Goal: Information Seeking & Learning: Learn about a topic

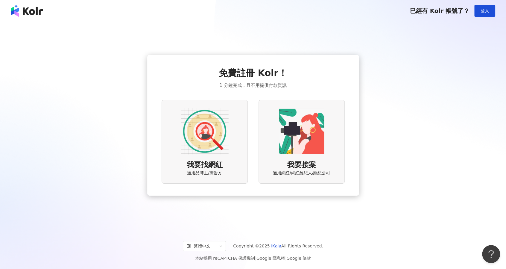
click at [206, 125] on img at bounding box center [205, 131] width 48 height 48
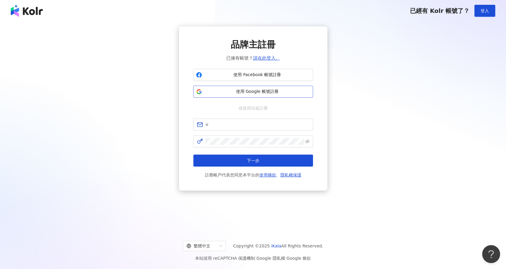
click at [271, 94] on button "使用 Google 帳號註冊" at bounding box center [253, 92] width 120 height 12
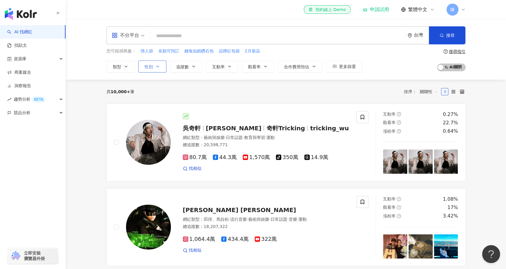
click at [157, 67] on icon "button" at bounding box center [157, 66] width 5 height 5
drag, startPoint x: 458, startPoint y: 47, endPoint x: 456, endPoint y: 51, distance: 4.9
click at [456, 51] on div "不分平台 台灣 搜尋 您可能感興趣： 情人節 名額可預訂 錢兔似錦鑽石包 品牌紅包袋 2月新品 類型 性別 追蹤數 互動率 觀看率 合作費用預估 更多篩選 不…" at bounding box center [285, 49] width 383 height 46
click at [456, 51] on div "搜尋指引" at bounding box center [457, 51] width 17 height 5
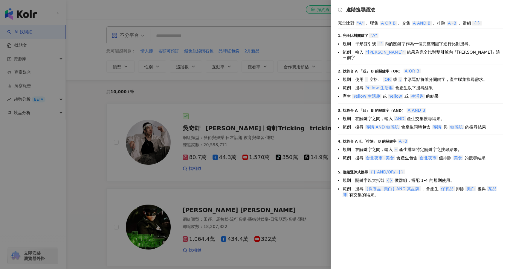
click at [230, 33] on div at bounding box center [255, 134] width 510 height 269
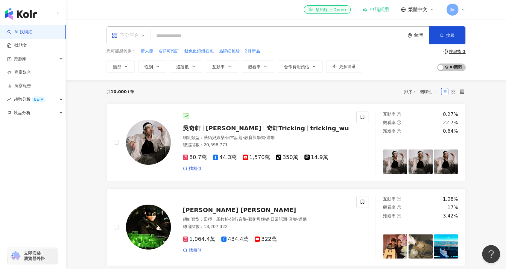
click at [133, 34] on div "不分平台" at bounding box center [126, 36] width 28 height 10
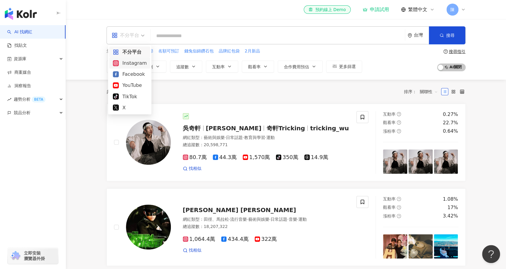
click at [137, 64] on div "Instagram" at bounding box center [130, 62] width 34 height 7
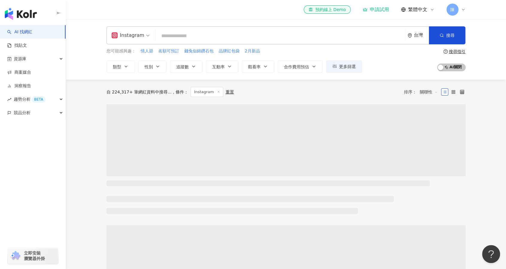
click at [203, 35] on input "search" at bounding box center [280, 35] width 244 height 11
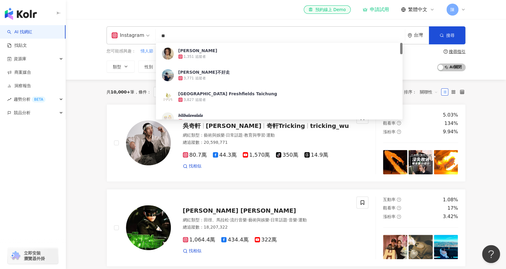
type input "**"
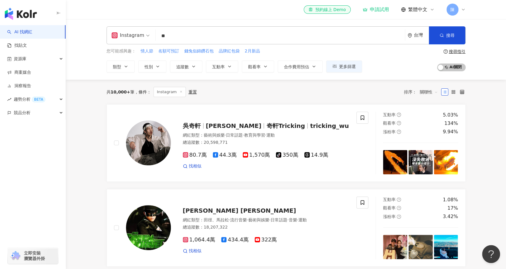
click at [98, 71] on div "Instagram 清新 ** 台灣 搜尋 4e157178-411e-4db8-ac20-b0950b9db023 清新ZHANG 1,351 追蹤者 小清…" at bounding box center [285, 49] width 383 height 46
click at [187, 66] on span "追蹤數" at bounding box center [182, 66] width 13 height 5
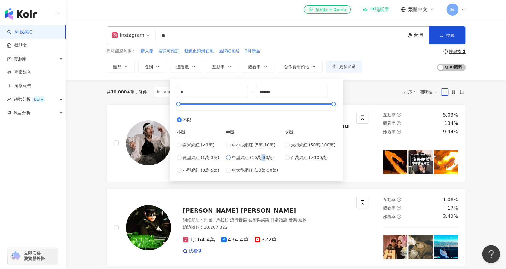
drag, startPoint x: 262, startPoint y: 160, endPoint x: 264, endPoint y: 156, distance: 4.6
click at [264, 156] on div "中小型網紅 (5萬-10萬) 中型網紅 (10萬-30萬) 中大型網紅 (30萬-50萬)" at bounding box center [252, 157] width 52 height 32
click at [264, 156] on span "中型網紅 (10萬-30萬)" at bounding box center [253, 157] width 42 height 7
type input "******"
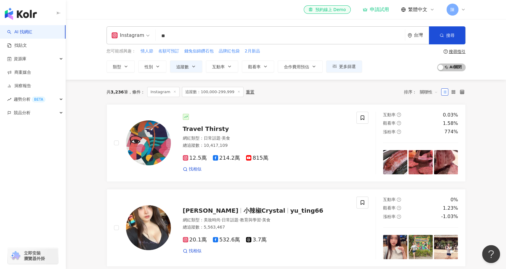
click at [155, 60] on div "您可能感興趣： 情人節 名額可預訂 錢兔似錦鑽石包 品牌紅包袋 2月新品 類型 性別 追蹤數 互動率 觀看率 合作費用預估 更多篩選 不限 女 男 其他 **…" at bounding box center [233, 60] width 255 height 25
click at [153, 69] on button "性別" at bounding box center [152, 66] width 28 height 12
click at [159, 103] on label "女" at bounding box center [153, 101] width 18 height 7
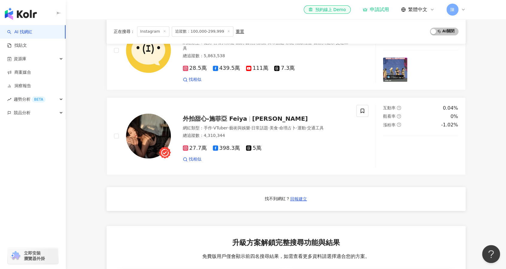
scroll to position [254, 0]
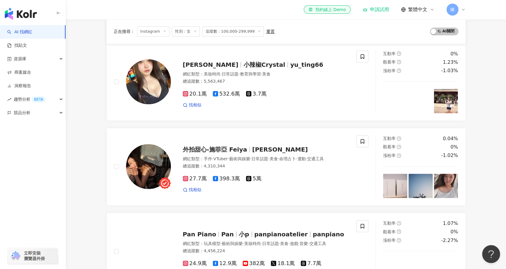
scroll to position [62, 0]
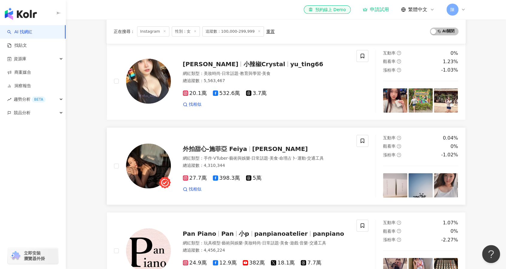
drag, startPoint x: 220, startPoint y: 128, endPoint x: 202, endPoint y: 147, distance: 25.8
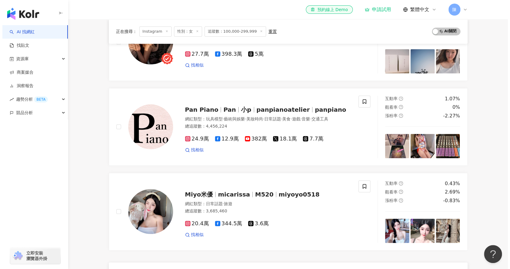
scroll to position [0, 0]
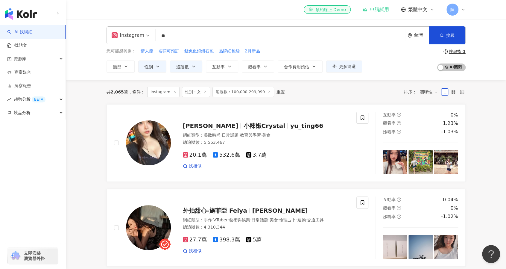
click at [231, 90] on span "追蹤數：100,000-299,999" at bounding box center [243, 92] width 62 height 10
click at [422, 162] on img at bounding box center [420, 162] width 24 height 24
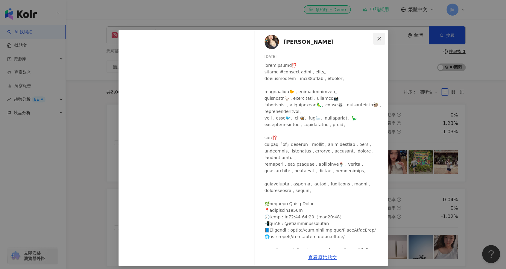
click at [376, 38] on icon "close" at bounding box center [378, 38] width 5 height 5
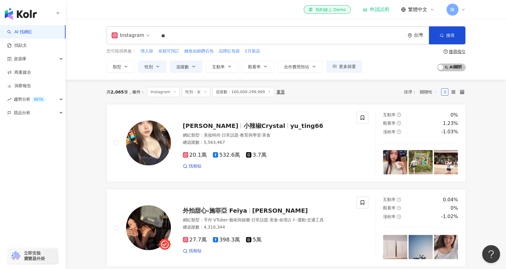
click at [228, 93] on span "追蹤數：100,000-299,999" at bounding box center [243, 92] width 62 height 10
click at [260, 90] on span "追蹤數：100,000-299,999" at bounding box center [243, 92] width 62 height 10
click at [268, 90] on icon at bounding box center [269, 91] width 3 height 3
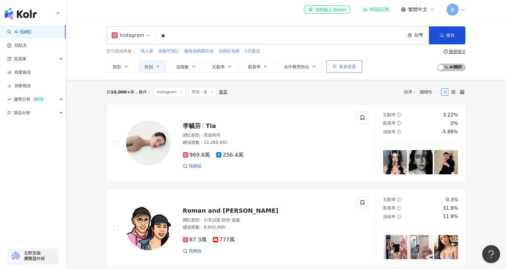
click at [334, 65] on icon "button" at bounding box center [334, 67] width 4 height 4
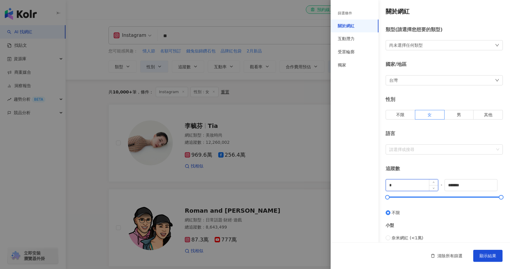
click at [397, 182] on input "*" at bounding box center [412, 184] width 52 height 11
type input "*"
type input "******"
click at [469, 182] on input "*******" at bounding box center [471, 184] width 52 height 11
type input "*"
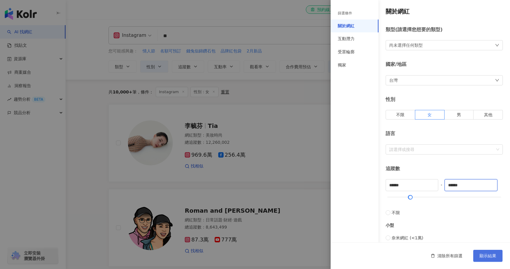
type input "******"
click at [488, 255] on span "顯示結果" at bounding box center [488, 255] width 17 height 5
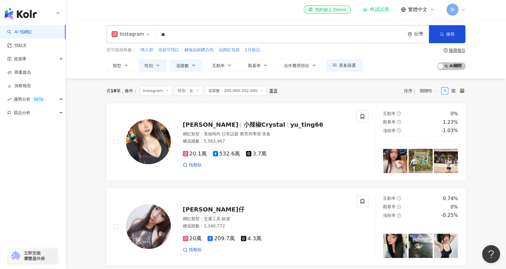
scroll to position [15, 0]
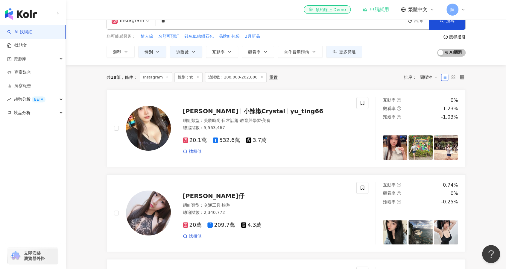
click at [250, 77] on span "追蹤數：200,000-202,000" at bounding box center [236, 77] width 62 height 10
click at [427, 75] on span "關聯性" at bounding box center [429, 77] width 18 height 10
click at [426, 97] on div "追蹤數" at bounding box center [428, 99] width 15 height 7
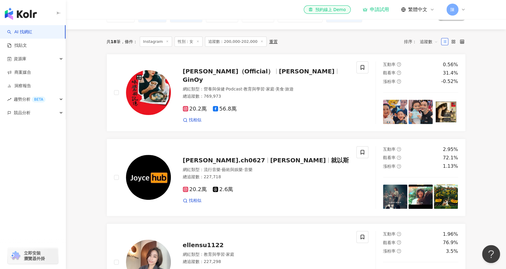
scroll to position [48, 0]
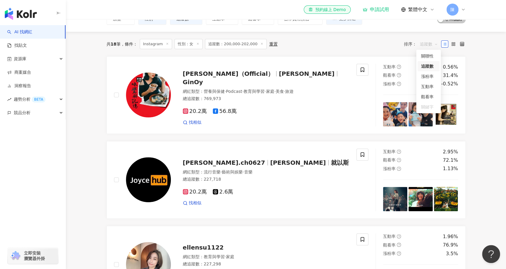
click at [424, 40] on span "追蹤數" at bounding box center [429, 44] width 18 height 10
click at [428, 96] on div "觀看率" at bounding box center [428, 96] width 15 height 7
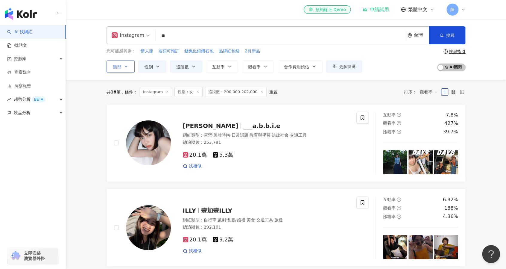
click at [126, 65] on icon "button" at bounding box center [126, 66] width 5 height 5
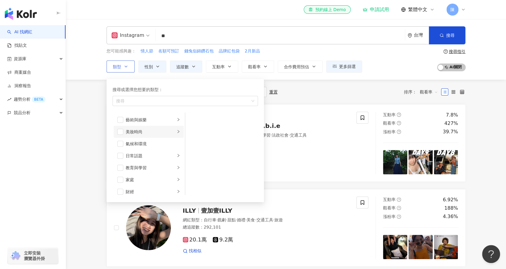
click at [140, 130] on div "美妝時尚" at bounding box center [151, 131] width 50 height 7
click at [121, 129] on span "button" at bounding box center [120, 132] width 6 height 6
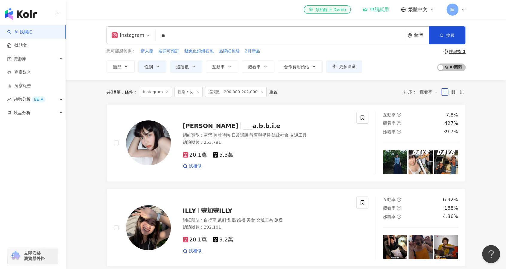
click at [368, 75] on div "Instagram ** 台灣 搜尋 4e157178-411e-4db8-ac20-b0950b9db023 清新ZHANG 1,351 追蹤者 小清新不好…" at bounding box center [286, 49] width 440 height 60
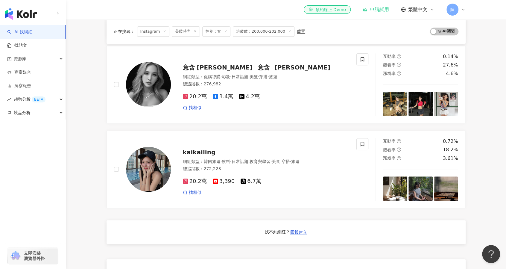
scroll to position [228, 0]
click at [203, 150] on span "kaikailing" at bounding box center [199, 151] width 33 height 7
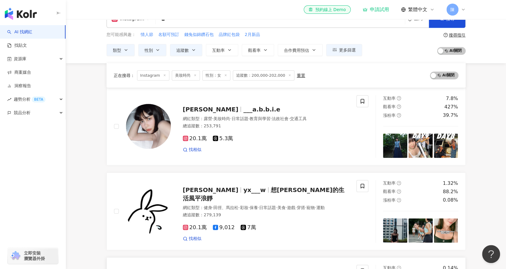
scroll to position [0, 0]
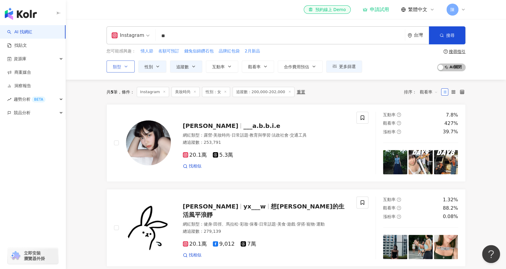
click at [127, 68] on button "類型" at bounding box center [120, 66] width 28 height 12
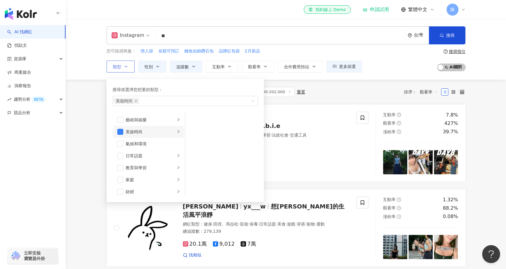
click at [166, 134] on div "美妝時尚" at bounding box center [151, 131] width 50 height 7
click at [192, 118] on span "button" at bounding box center [193, 120] width 6 height 6
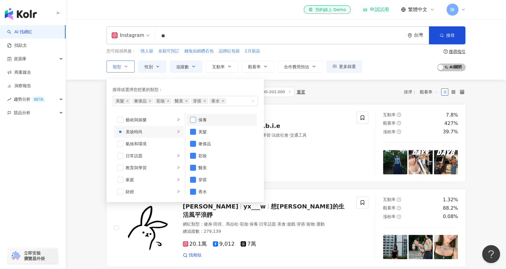
click at [192, 118] on span "button" at bounding box center [193, 120] width 6 height 6
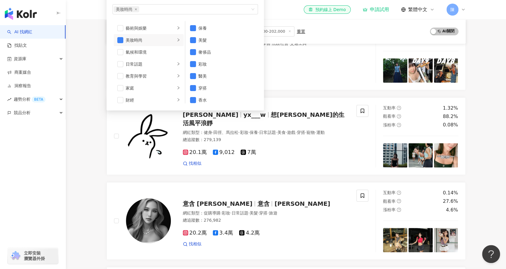
scroll to position [4, 0]
click at [121, 39] on span "button" at bounding box center [120, 40] width 6 height 6
click at [189, 22] on li "保養" at bounding box center [221, 25] width 70 height 12
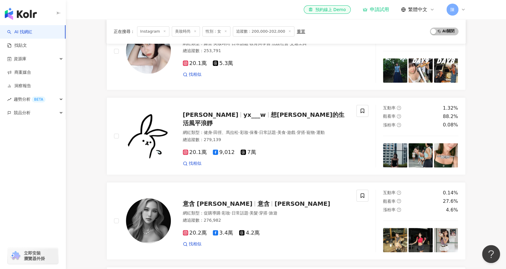
click at [353, 19] on div "el-icon-cs 預約線上 Demo 申請試用 繁體中文 陳" at bounding box center [285, 9] width 359 height 19
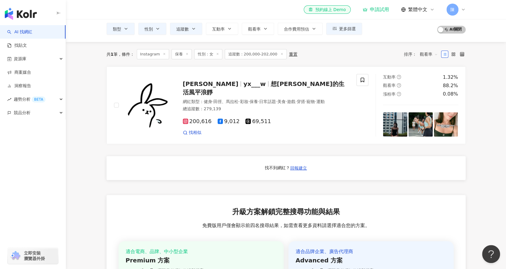
scroll to position [38, 0]
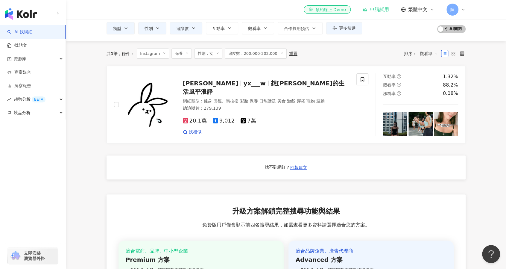
click at [185, 54] on icon at bounding box center [186, 53] width 3 height 3
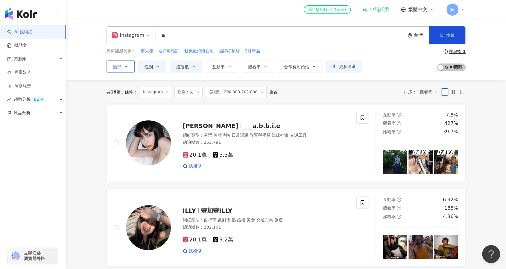
click at [123, 65] on button "類型" at bounding box center [120, 66] width 28 height 12
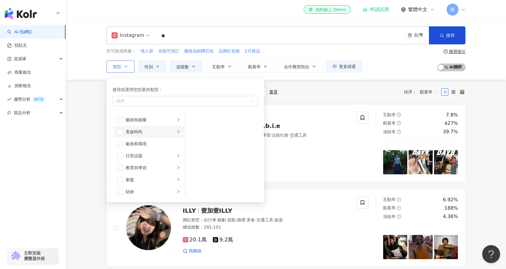
click at [124, 130] on li "美妝時尚" at bounding box center [149, 132] width 70 height 12
click at [121, 132] on span "button" at bounding box center [120, 132] width 6 height 6
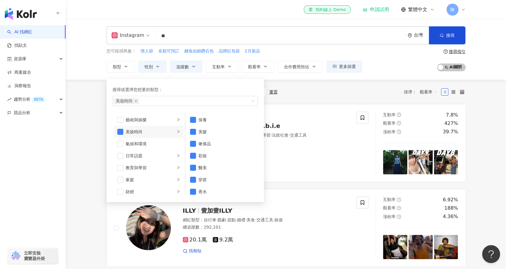
click at [395, 59] on div "您可能感興趣： 情人節 名額可預訂 錢兔似錦鑽石包 品牌紅包袋 2月新品 類型 搜尋或選擇您想要的類型： 美妝時尚 藝術與娛樂 美妝時尚 氣候和環境 日常話題…" at bounding box center [285, 60] width 359 height 25
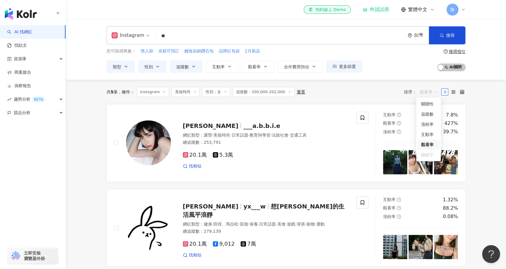
click at [429, 91] on span "觀看率" at bounding box center [429, 92] width 18 height 10
click at [431, 134] on div "互動率" at bounding box center [428, 134] width 15 height 7
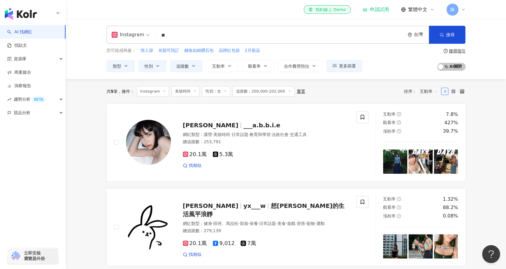
click at [423, 87] on span "互動率" at bounding box center [429, 91] width 18 height 10
click at [429, 113] on div "追蹤數" at bounding box center [428, 113] width 15 height 7
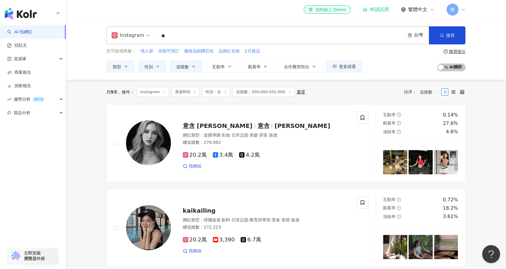
click at [273, 93] on span "追蹤數：200,000-202,000" at bounding box center [263, 92] width 62 height 10
click at [297, 90] on div "重置" at bounding box center [301, 91] width 8 height 5
click at [189, 67] on button "追蹤數" at bounding box center [186, 66] width 32 height 12
type input "******"
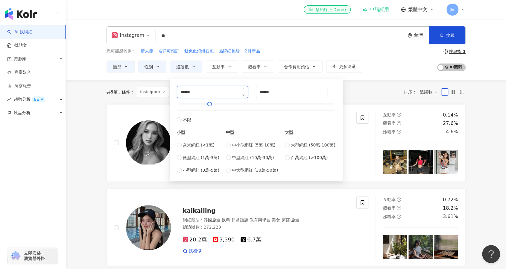
click at [213, 92] on input "******" at bounding box center [212, 91] width 71 height 11
type input "******"
click at [289, 90] on input "******" at bounding box center [291, 91] width 71 height 11
type input "******"
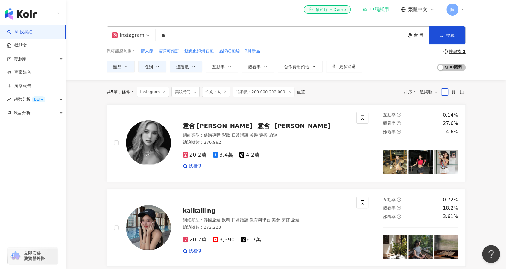
click at [349, 89] on div "共 5 筆 條件 ： Instagram 美妝時尚 性別：女 追蹤數：200,000-202,000 重置 排序： 追蹤數" at bounding box center [285, 92] width 359 height 10
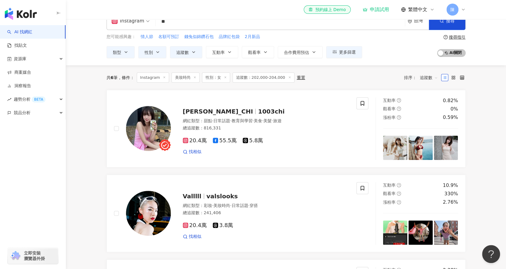
scroll to position [14, 0]
click at [186, 50] on span "追蹤數" at bounding box center [182, 52] width 13 height 5
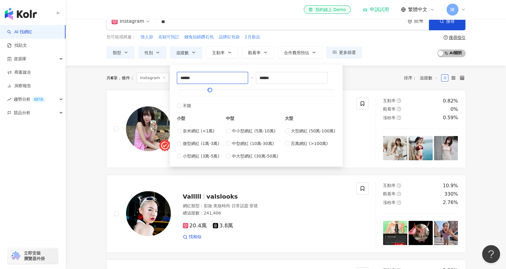
drag, startPoint x: 185, startPoint y: 77, endPoint x: 219, endPoint y: 94, distance: 37.9
click at [219, 94] on div "****** - ****** 不限 小型 奈米網紅 (<1萬) 微型網紅 (1萬-3萬) 小型網紅 (3萬-5萬) 中型 中小型網紅 (5萬-10萬) 中型…" at bounding box center [256, 115] width 158 height 87
type input "******"
click at [266, 77] on input "******" at bounding box center [291, 77] width 71 height 11
type input "******"
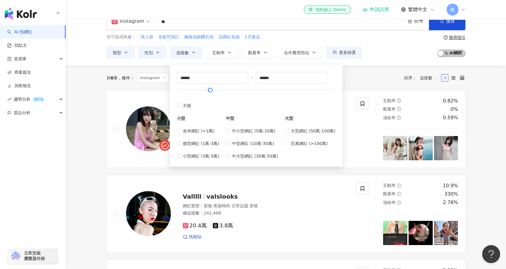
click at [337, 97] on div "****** - ****** 不限 小型 奈米網紅 (<1萬) 微型網紅 (1萬-3萬) 小型網紅 (3萬-5萬) 中型 中小型網紅 (5萬-10萬) 中型…" at bounding box center [256, 115] width 166 height 94
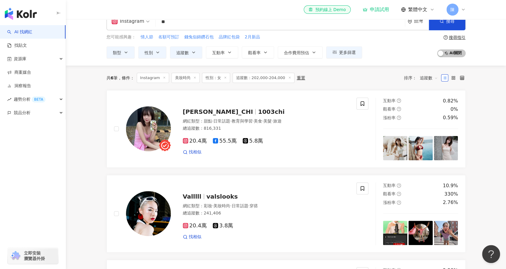
click at [358, 87] on div "共 6 筆 條件 ： Instagram 美妝時尚 性別：女 追蹤數：202,000-204,000 重置 排序： 追蹤數" at bounding box center [285, 77] width 359 height 25
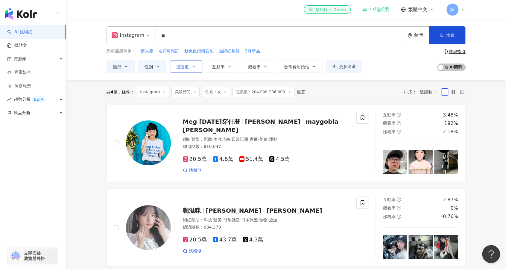
click at [192, 64] on icon "button" at bounding box center [193, 66] width 5 height 5
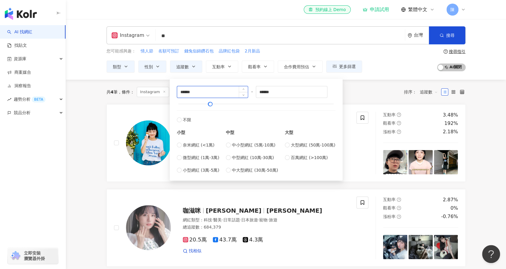
click at [187, 90] on input "******" at bounding box center [212, 91] width 71 height 11
type input "*"
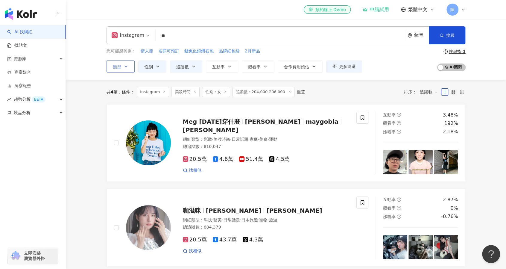
click at [119, 66] on span "類型" at bounding box center [117, 66] width 8 height 5
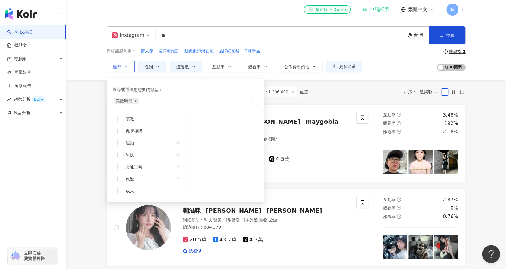
scroll to position [207, 0]
click at [123, 188] on li "成人" at bounding box center [149, 188] width 70 height 12
click at [92, 54] on div "Instagram ** 台灣 搜尋 4e157178-411e-4db8-ac20-b0950b9db023 清新ZHANG 1,351 追蹤者 小清新不好…" at bounding box center [286, 49] width 440 height 60
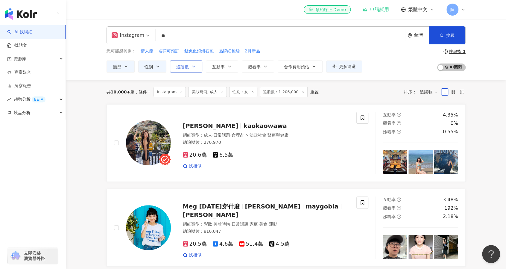
click at [185, 67] on span "追蹤數" at bounding box center [182, 66] width 13 height 5
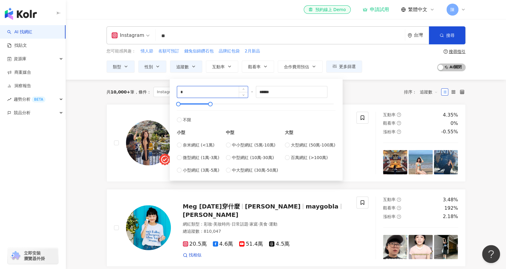
click at [199, 91] on input "*" at bounding box center [212, 91] width 71 height 11
type input "*"
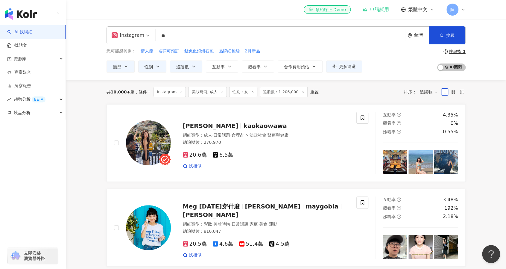
click at [371, 92] on div "共 10,000+ 筆 條件 ： Instagram 美妝時尚, 成人 性別：女 追蹤數：1-206,000 重置 排序： 追蹤數" at bounding box center [285, 92] width 359 height 10
click at [204, 91] on line at bounding box center [204, 91] width 1 height 1
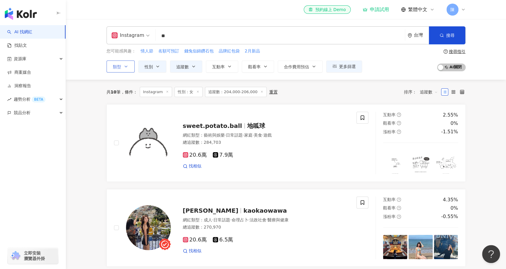
click at [123, 62] on button "類型" at bounding box center [120, 66] width 28 height 12
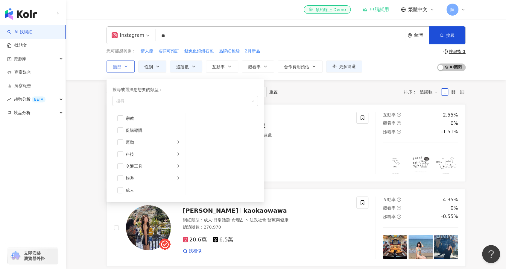
scroll to position [207, 0]
click at [122, 189] on span "button" at bounding box center [120, 188] width 6 height 6
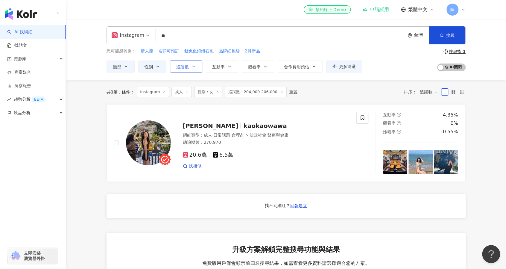
click at [190, 68] on button "追蹤數" at bounding box center [186, 66] width 32 height 12
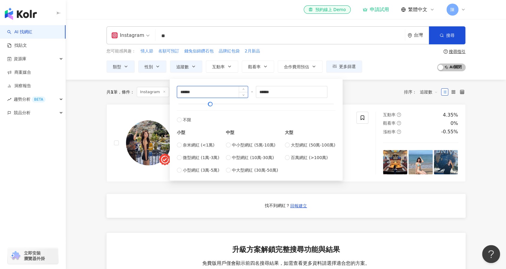
click at [202, 88] on input "******" at bounding box center [212, 91] width 71 height 11
type input "******"
click at [283, 97] on input "******" at bounding box center [291, 91] width 71 height 11
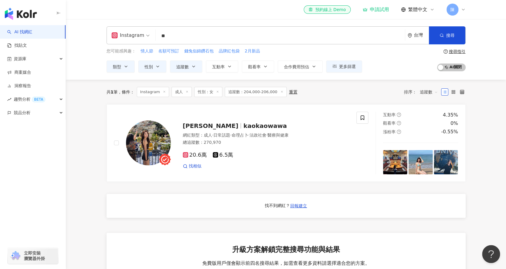
click at [371, 94] on div "共 1 筆 條件 ： Instagram 成人 性別：女 追蹤數：204,000-206,000 重置 排序： 追蹤數" at bounding box center [285, 92] width 359 height 10
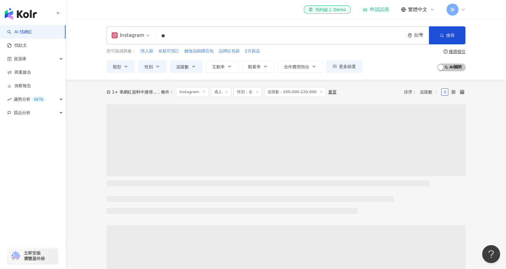
click at [269, 95] on span "追蹤數：200,000-220,000" at bounding box center [295, 92] width 62 height 10
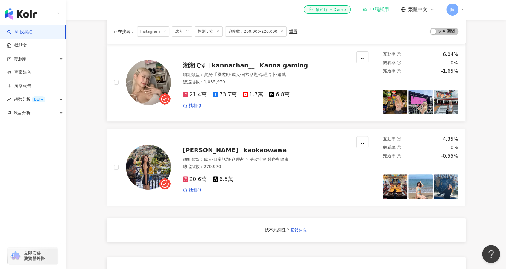
scroll to position [61, 0]
drag, startPoint x: 266, startPoint y: 27, endPoint x: 263, endPoint y: 31, distance: 4.7
click at [263, 31] on span "追蹤數：200,000-220,000" at bounding box center [256, 31] width 62 height 10
click at [261, 31] on span "追蹤數：200,000-220,000" at bounding box center [256, 31] width 62 height 10
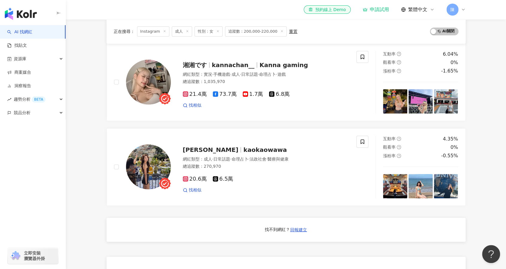
click at [261, 31] on span "追蹤數：200,000-220,000" at bounding box center [256, 31] width 62 height 10
click at [259, 31] on span "追蹤數：200,000-220,000" at bounding box center [256, 31] width 62 height 10
click at [262, 28] on span "追蹤數：200,000-220,000" at bounding box center [256, 31] width 62 height 10
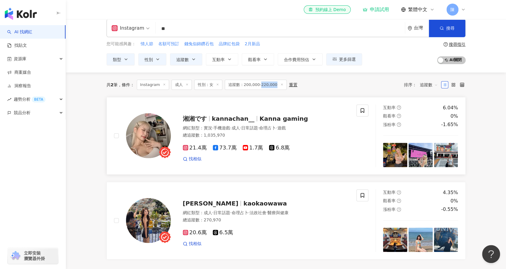
scroll to position [0, 0]
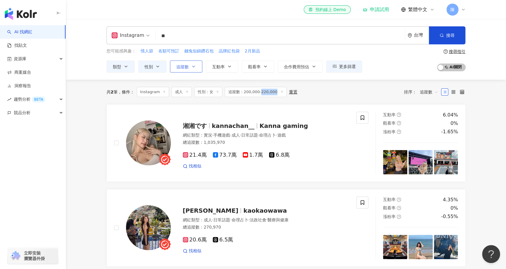
click at [185, 67] on span "追蹤數" at bounding box center [182, 66] width 13 height 5
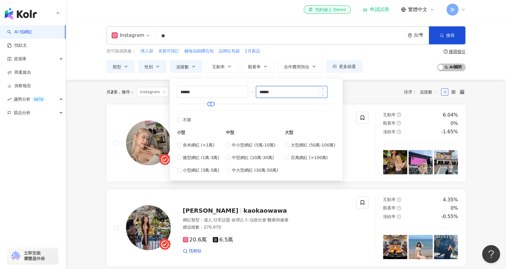
click at [266, 92] on input "******" at bounding box center [291, 91] width 71 height 11
type input "******"
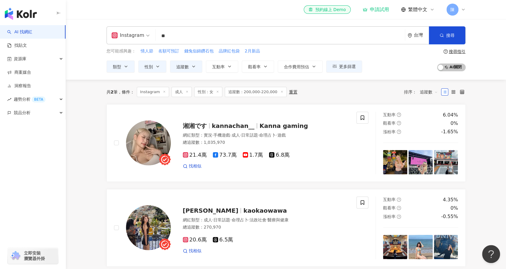
click at [387, 92] on div "共 2 筆 條件 ： Instagram 成人 性別：女 追蹤數：200,000-220,000 重置 排序： 追蹤數" at bounding box center [285, 92] width 359 height 10
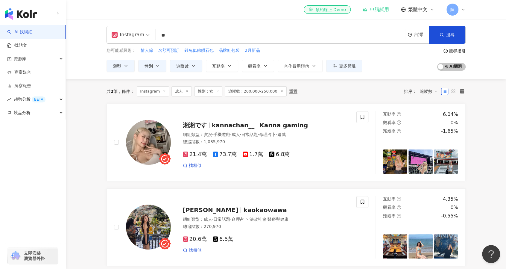
scroll to position [0, 0]
click at [185, 91] on icon at bounding box center [186, 91] width 3 height 3
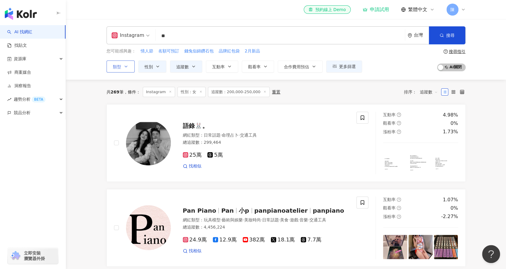
click at [129, 66] on button "類型" at bounding box center [120, 66] width 28 height 12
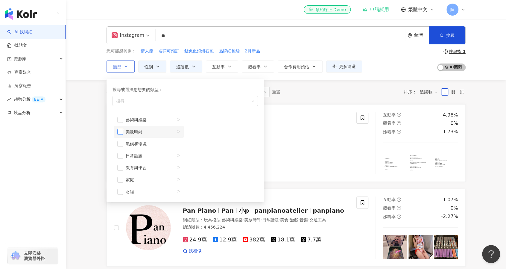
click at [121, 130] on span "button" at bounding box center [120, 132] width 6 height 6
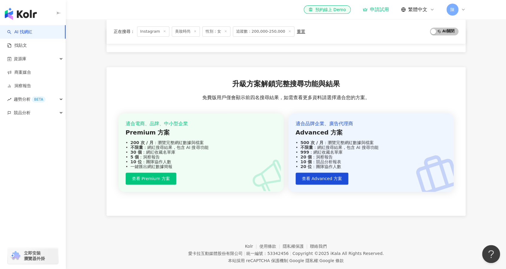
scroll to position [420, 0]
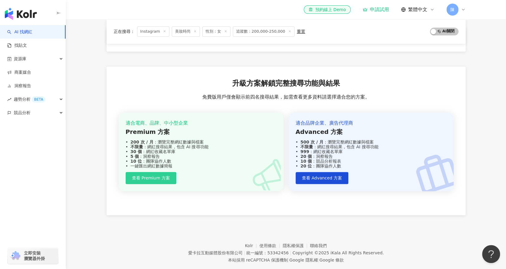
click at [166, 172] on button "查看 Premium 方案" at bounding box center [151, 178] width 51 height 12
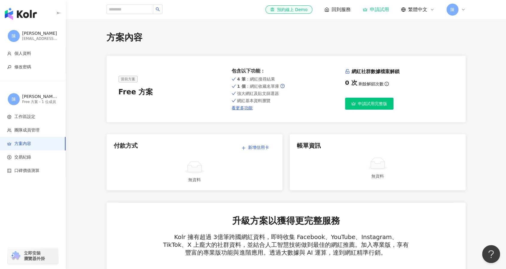
click at [368, 101] on span "申請試用完整版" at bounding box center [372, 103] width 29 height 5
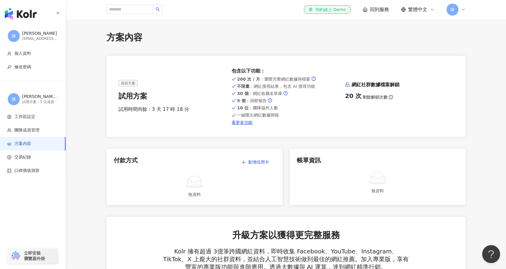
click at [28, 10] on img "button" at bounding box center [21, 14] width 32 height 12
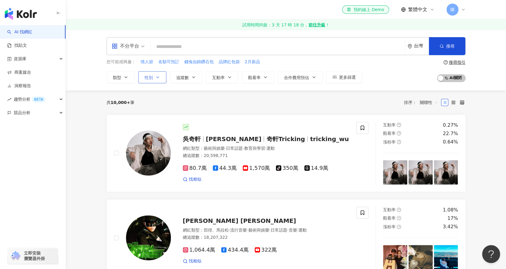
click at [155, 76] on icon "button" at bounding box center [157, 77] width 5 height 5
click at [158, 109] on label "女" at bounding box center [153, 112] width 18 height 7
click at [191, 77] on icon "button" at bounding box center [193, 77] width 5 height 5
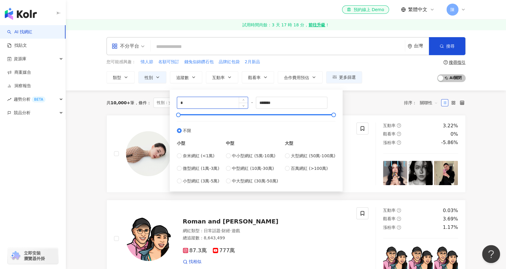
click at [205, 102] on input "*" at bounding box center [212, 102] width 71 height 11
type input "******"
click at [280, 103] on input "*******" at bounding box center [291, 102] width 71 height 11
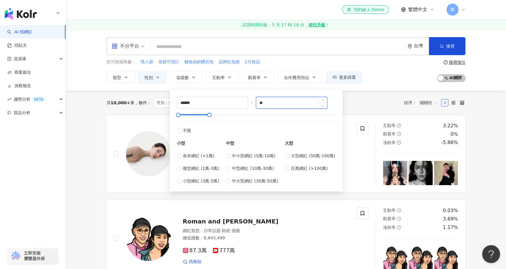
type input "*"
type input "******"
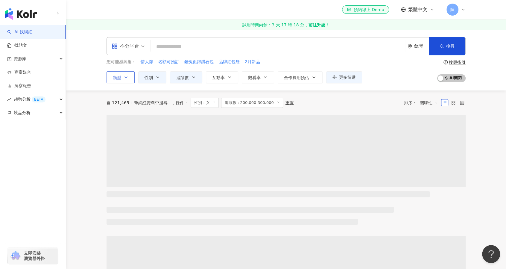
click at [123, 78] on button "類型" at bounding box center [120, 77] width 28 height 12
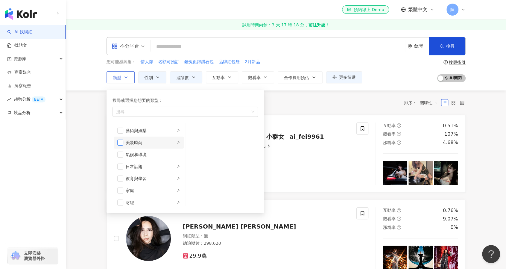
click at [120, 140] on span "button" at bounding box center [120, 142] width 6 height 6
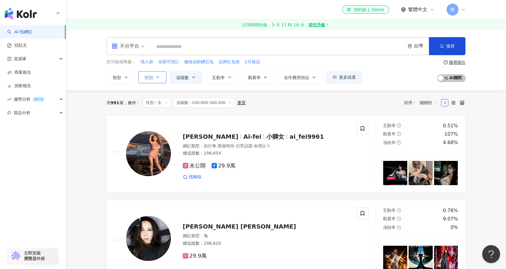
click at [157, 75] on icon "button" at bounding box center [157, 77] width 5 height 5
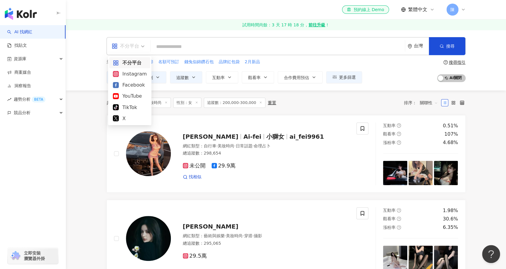
click at [122, 46] on div "不分平台" at bounding box center [126, 46] width 28 height 10
click at [131, 75] on div "Instagram" at bounding box center [130, 73] width 34 height 7
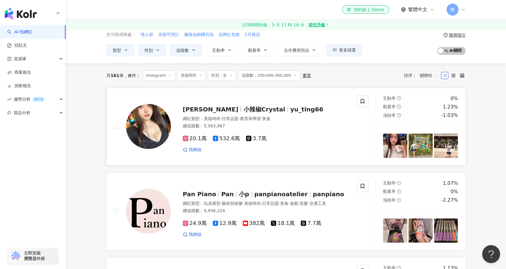
scroll to position [28, 0]
click at [428, 77] on span "關聯性" at bounding box center [429, 75] width 18 height 10
click at [430, 99] on div "追蹤數" at bounding box center [428, 97] width 15 height 7
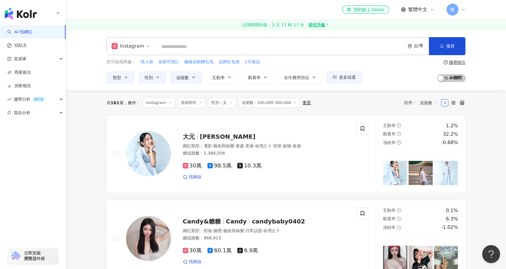
click at [273, 104] on span "追蹤數：200,000-300,000" at bounding box center [269, 102] width 62 height 10
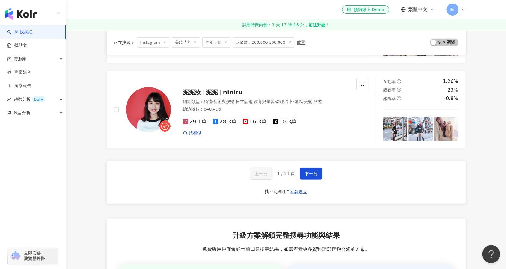
scroll to position [989, 0]
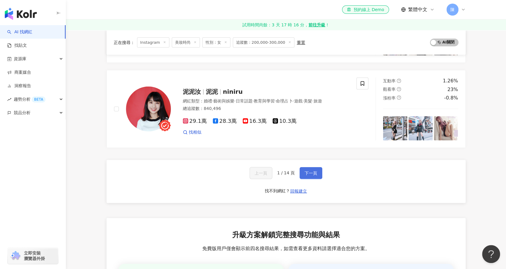
click at [310, 170] on span "下一頁" at bounding box center [310, 172] width 13 height 5
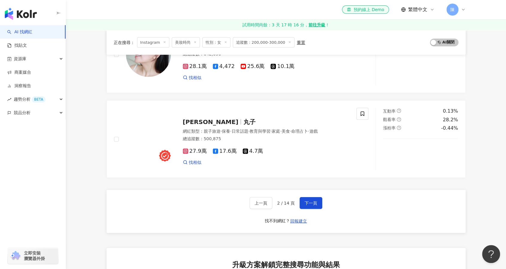
scroll to position [946, 0]
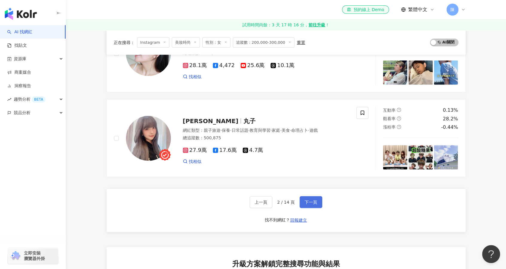
click at [312, 204] on button "下一頁" at bounding box center [310, 202] width 23 height 12
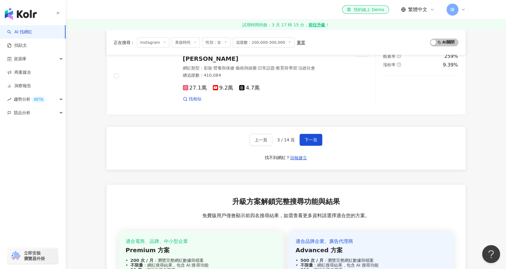
scroll to position [1013, 0]
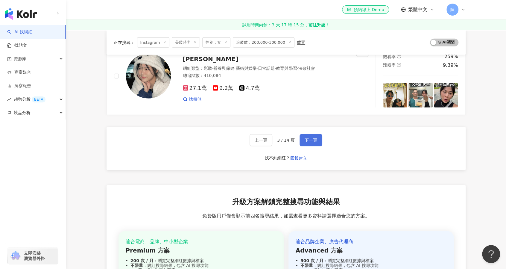
click at [313, 138] on span "下一頁" at bounding box center [310, 140] width 13 height 5
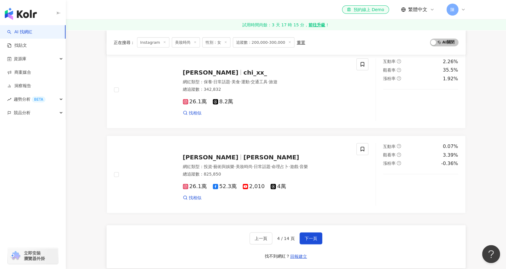
scroll to position [911, 0]
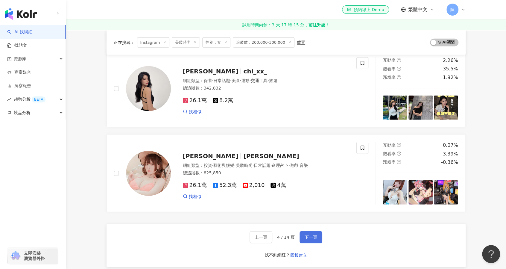
click at [313, 234] on span "下一頁" at bounding box center [310, 236] width 13 height 5
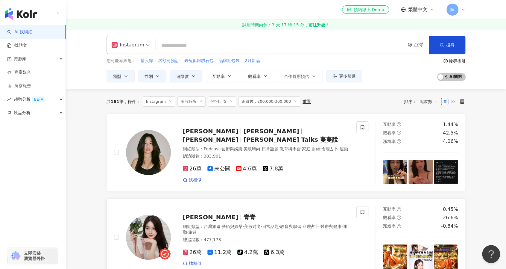
scroll to position [0, 0]
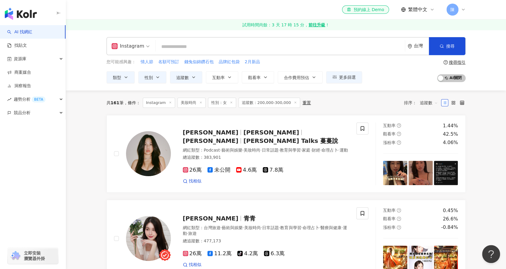
click at [200, 101] on line at bounding box center [200, 101] width 1 height 1
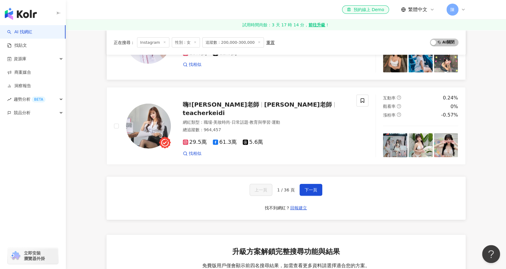
scroll to position [966, 0]
click at [307, 187] on span "下一頁" at bounding box center [310, 189] width 13 height 5
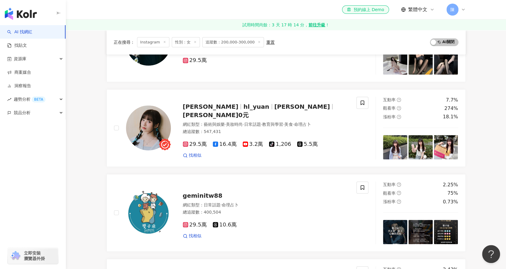
scroll to position [0, 0]
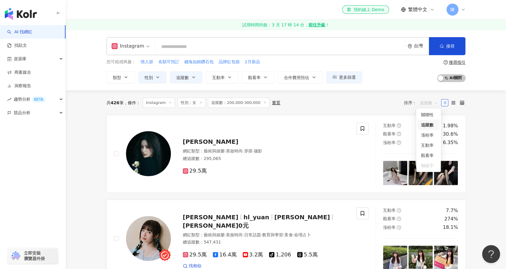
click at [432, 104] on span "追蹤數" at bounding box center [429, 103] width 18 height 10
click at [432, 124] on div "追蹤數" at bounding box center [428, 124] width 15 height 7
click at [462, 101] on icon at bounding box center [462, 102] width 4 height 4
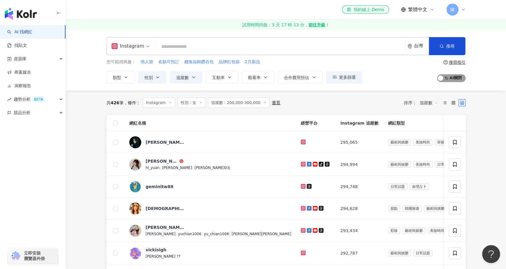
click at [454, 78] on span "AI 開啟 AI 關閉" at bounding box center [451, 78] width 28 height 8
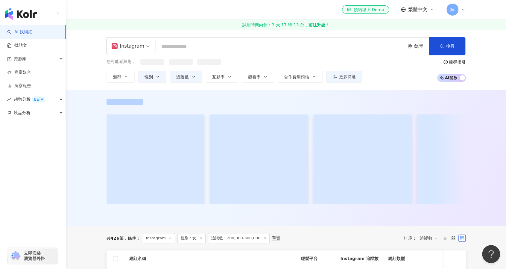
click at [454, 78] on span "AI 開啟 AI 關閉" at bounding box center [451, 78] width 28 height 8
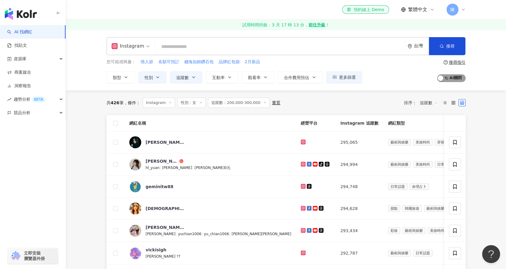
click at [454, 78] on span "AI 開啟 AI 關閉" at bounding box center [451, 78] width 28 height 8
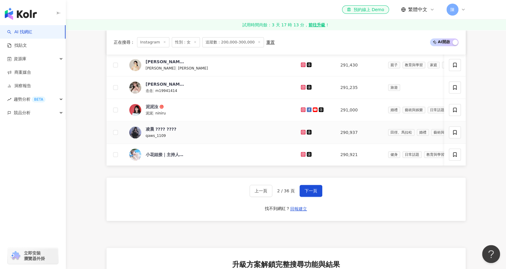
scroll to position [377, 0]
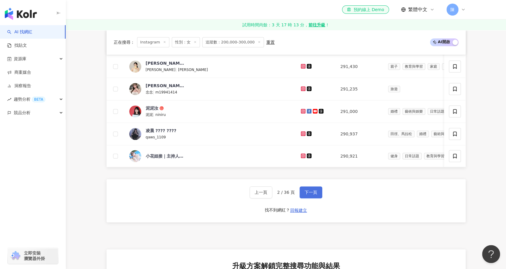
click at [312, 191] on span "下一頁" at bounding box center [310, 192] width 13 height 5
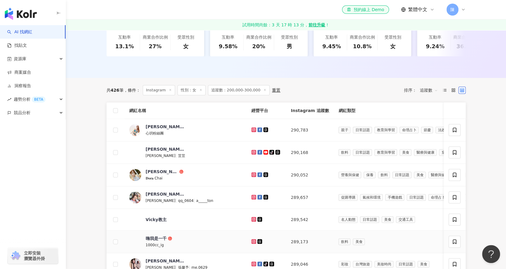
scroll to position [158, 0]
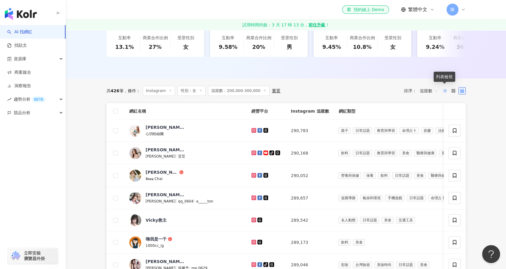
click at [444, 89] on icon at bounding box center [444, 91] width 4 height 4
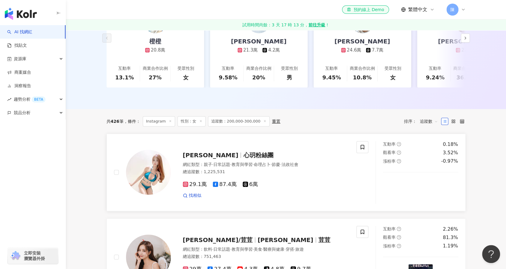
scroll to position [136, 0]
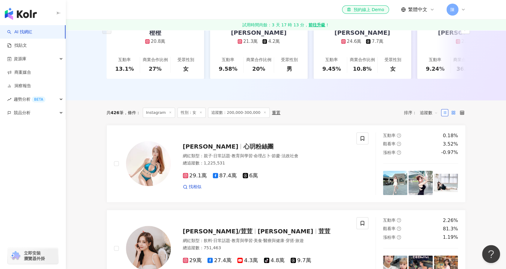
click at [455, 109] on label at bounding box center [452, 112] width 7 height 7
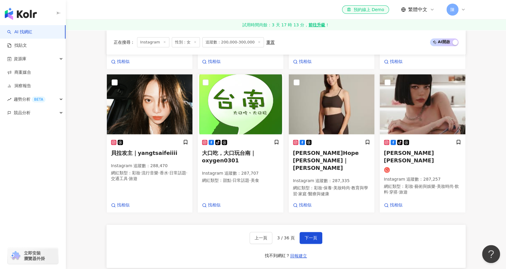
scroll to position [473, 0]
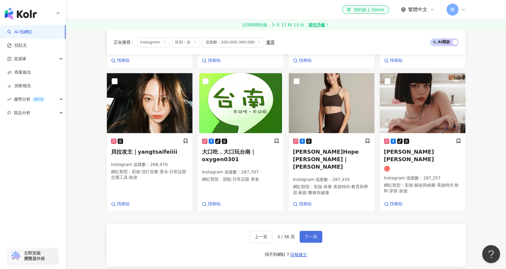
click at [311, 234] on span "下一頁" at bounding box center [310, 236] width 13 height 5
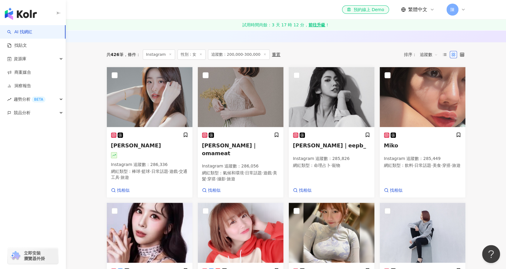
scroll to position [194, 0]
click at [125, 187] on span "找相似" at bounding box center [123, 190] width 13 height 6
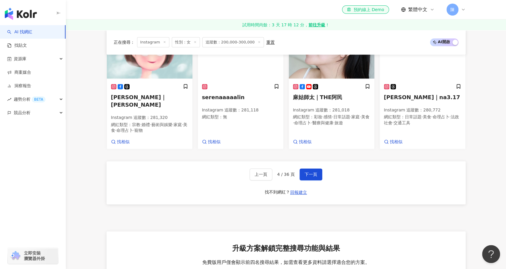
scroll to position [519, 0]
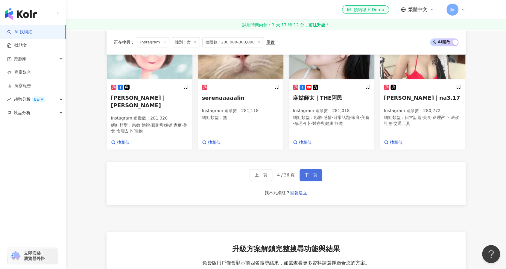
click at [319, 169] on button "下一頁" at bounding box center [310, 175] width 23 height 12
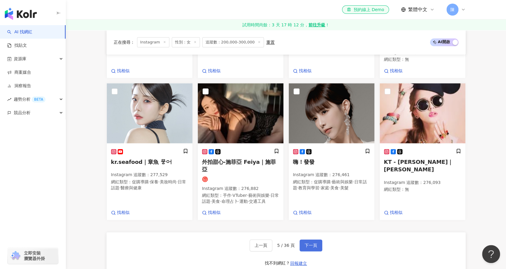
scroll to position [459, 0]
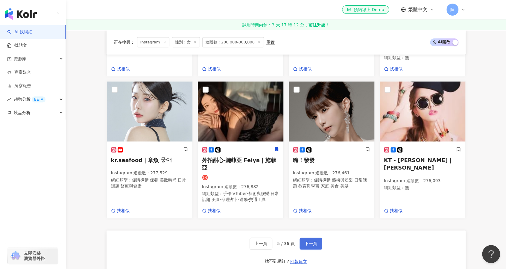
click at [307, 241] on span "下一頁" at bounding box center [310, 243] width 13 height 5
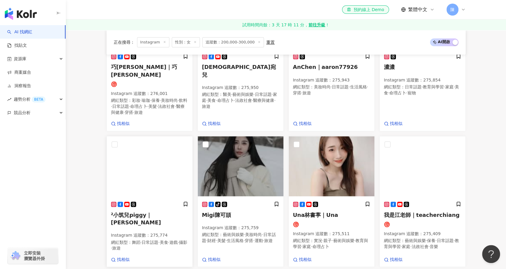
scroll to position [273, 0]
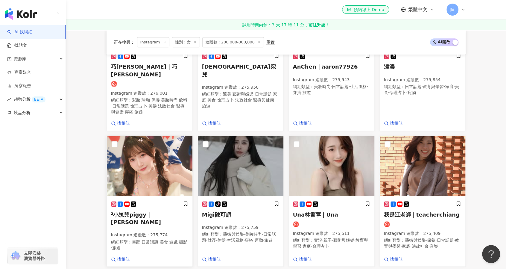
click at [150, 169] on img at bounding box center [150, 166] width 86 height 60
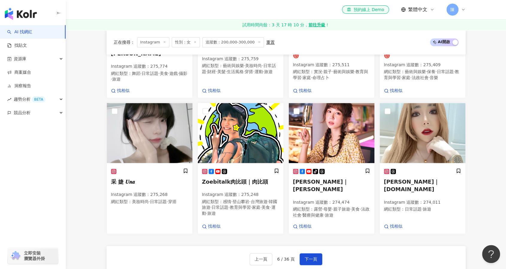
scroll to position [451, 0]
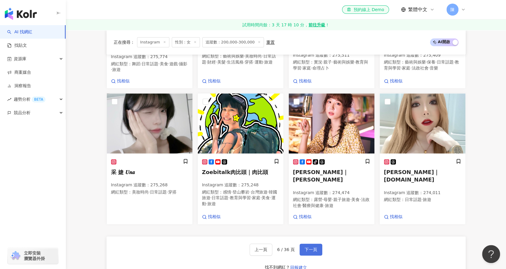
click at [312, 247] on span "下一頁" at bounding box center [310, 249] width 13 height 5
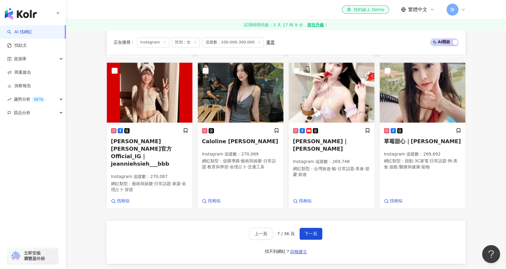
scroll to position [480, 0]
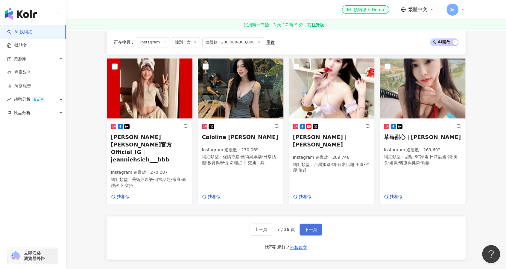
click at [307, 227] on span "下一頁" at bounding box center [310, 229] width 13 height 5
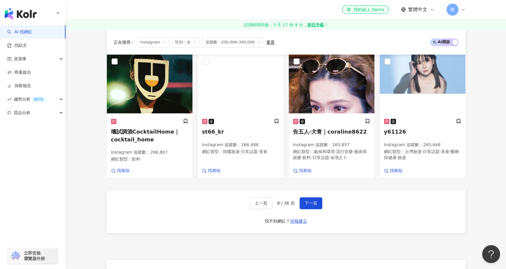
scroll to position [483, 0]
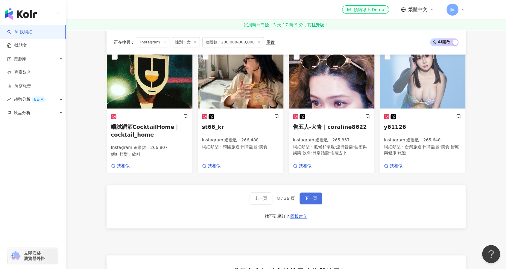
click at [316, 195] on button "下一頁" at bounding box center [310, 198] width 23 height 12
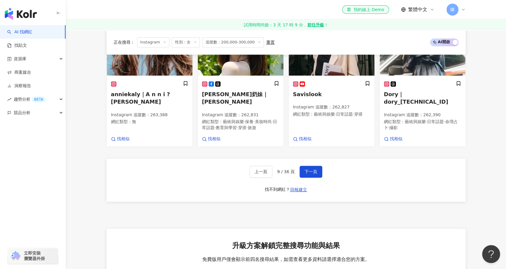
scroll to position [556, 0]
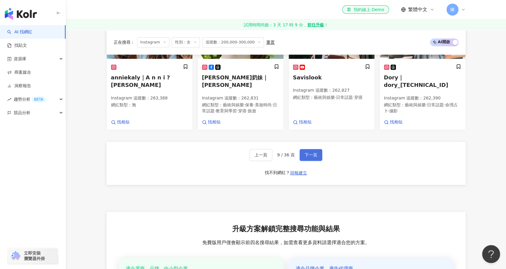
click at [306, 152] on span "下一頁" at bounding box center [310, 154] width 13 height 5
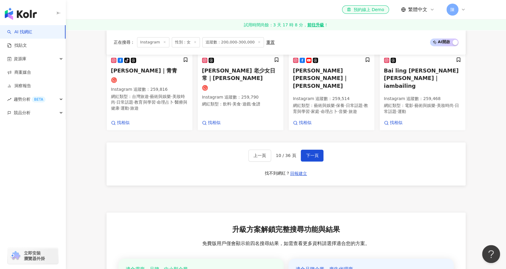
scroll to position [553, 0]
click at [314, 153] on span "下一頁" at bounding box center [312, 155] width 13 height 5
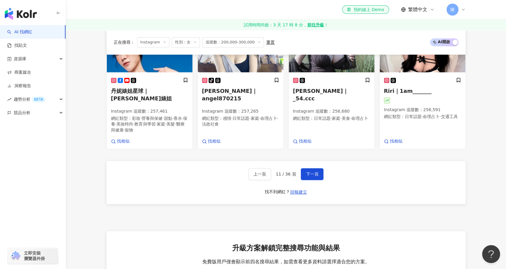
scroll to position [527, 0]
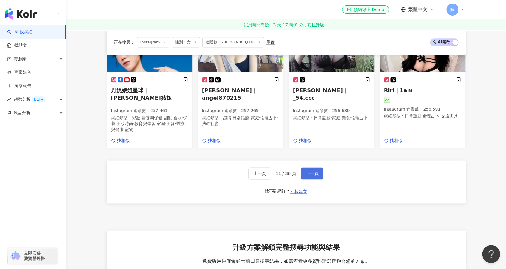
click at [312, 171] on span "下一頁" at bounding box center [312, 173] width 13 height 5
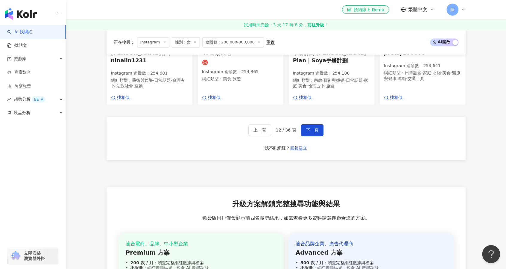
scroll to position [565, 0]
click at [310, 124] on button "下一頁" at bounding box center [312, 130] width 23 height 12
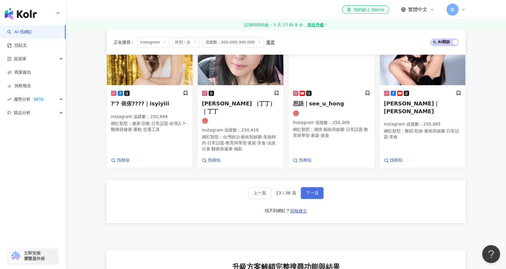
scroll to position [577, 0]
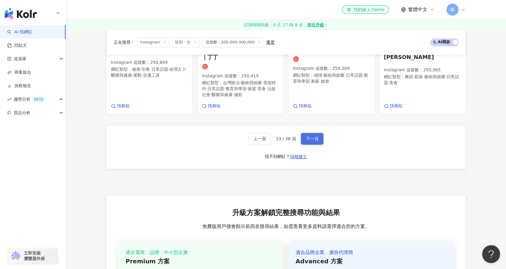
click at [311, 136] on span "下一頁" at bounding box center [312, 138] width 13 height 5
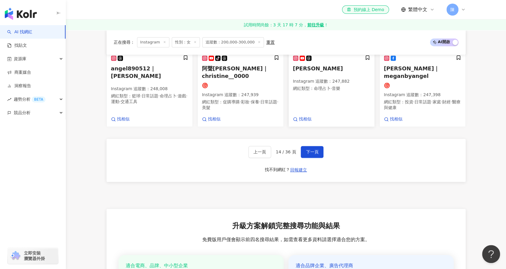
scroll to position [541, 0]
click at [308, 149] on span "下一頁" at bounding box center [312, 151] width 13 height 5
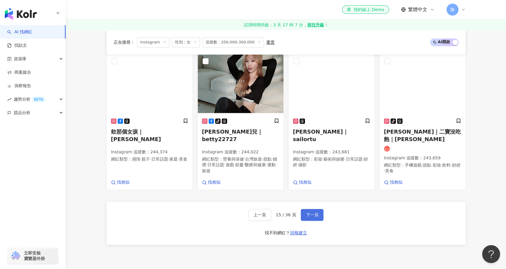
scroll to position [549, 0]
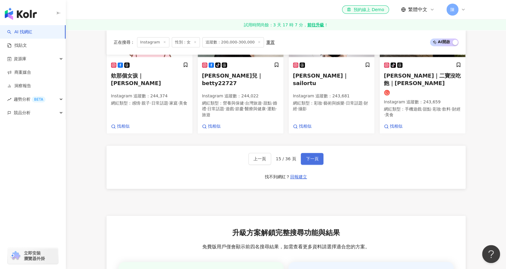
click at [314, 156] on span "下一頁" at bounding box center [312, 158] width 13 height 5
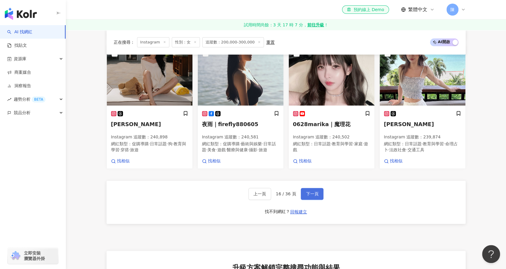
scroll to position [541, 0]
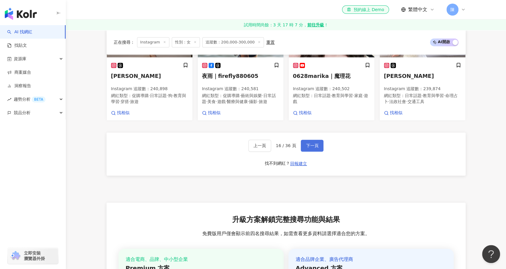
click at [314, 146] on span "下一頁" at bounding box center [312, 145] width 13 height 5
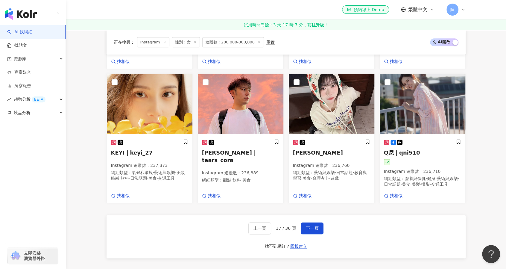
scroll to position [481, 0]
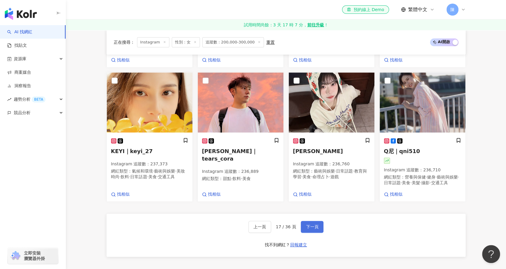
drag, startPoint x: 322, startPoint y: 222, endPoint x: 311, endPoint y: 218, distance: 11.6
click at [311, 218] on div "上一頁 17 / 36 頁 下一頁 找不到網紅？ 回報建立" at bounding box center [285, 234] width 359 height 43
click at [311, 224] on span "下一頁" at bounding box center [312, 226] width 13 height 5
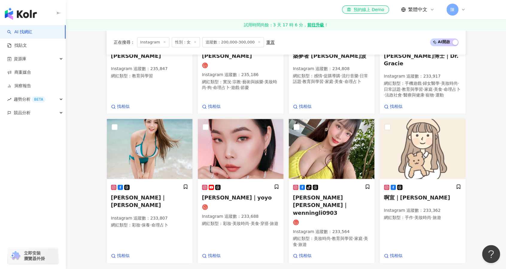
scroll to position [466, 0]
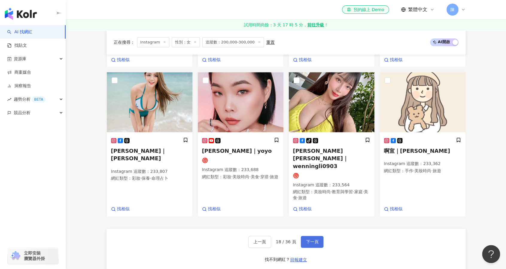
click at [311, 239] on span "下一頁" at bounding box center [312, 241] width 13 height 5
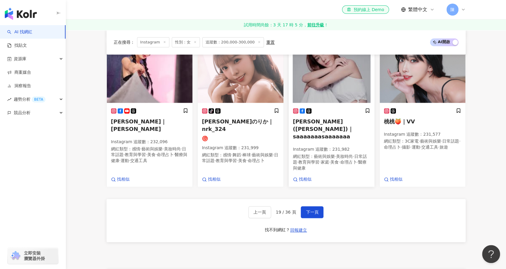
scroll to position [493, 0]
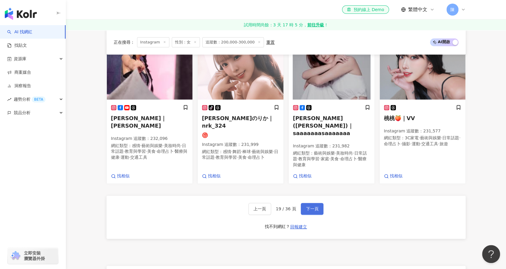
click at [315, 202] on button "下一頁" at bounding box center [312, 208] width 23 height 12
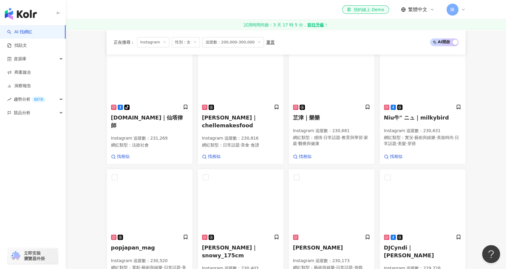
scroll to position [222, 0]
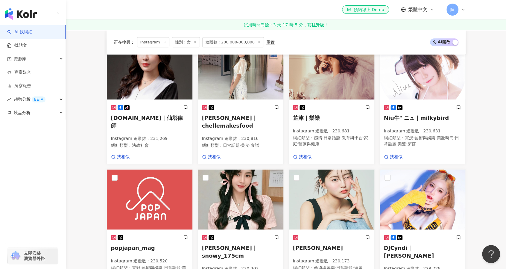
drag, startPoint x: 244, startPoint y: 197, endPoint x: 480, endPoint y: 171, distance: 237.9
click at [480, 171] on main "Instagram 台灣 搜尋 您可能感興趣： 情人節 名額可預訂 錢兔似錦鑽石包 品牌紅包袋 2月新品 類型 性別 追蹤數 互動率 觀看率 合作費用預估 更…" at bounding box center [286, 237] width 440 height 858
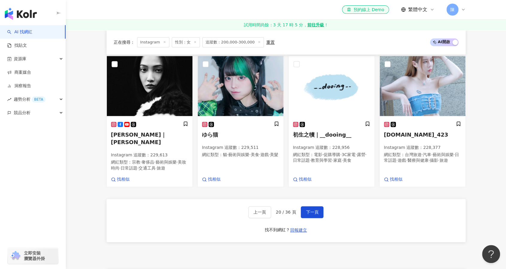
scroll to position [480, 0]
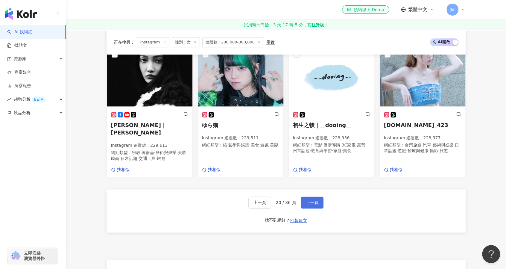
click at [313, 200] on span "下一頁" at bounding box center [312, 202] width 13 height 5
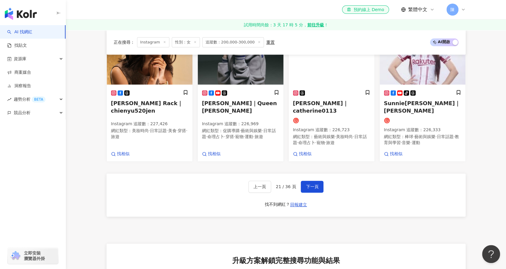
scroll to position [542, 0]
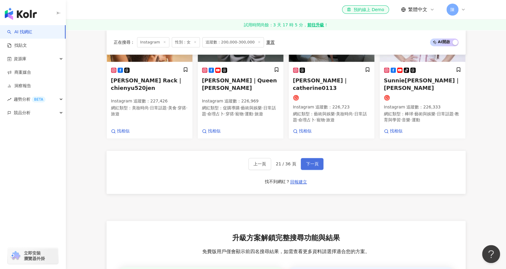
click at [314, 161] on span "下一頁" at bounding box center [312, 163] width 13 height 5
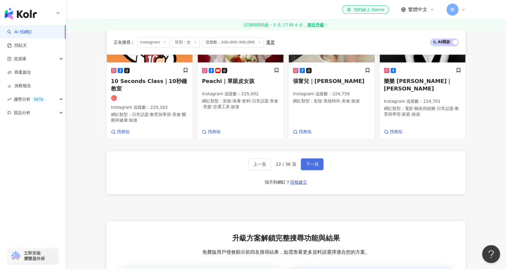
scroll to position [529, 0]
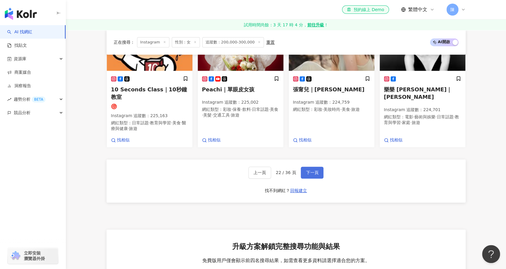
click at [316, 166] on button "下一頁" at bounding box center [312, 172] width 23 height 12
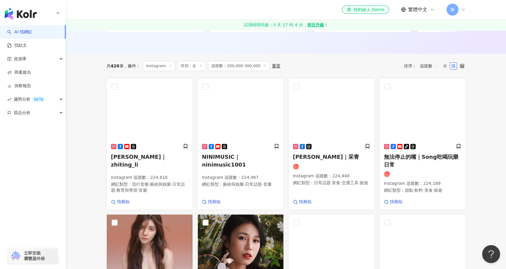
scroll to position [183, 0]
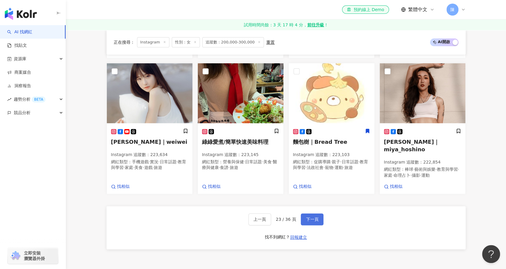
click at [317, 213] on button "下一頁" at bounding box center [312, 219] width 23 height 12
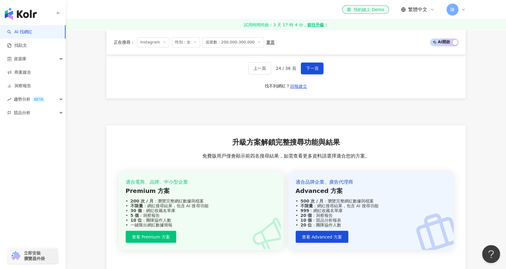
scroll to position [613, 0]
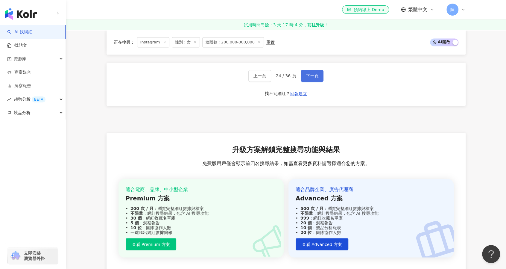
click at [313, 74] on button "下一頁" at bounding box center [312, 76] width 23 height 12
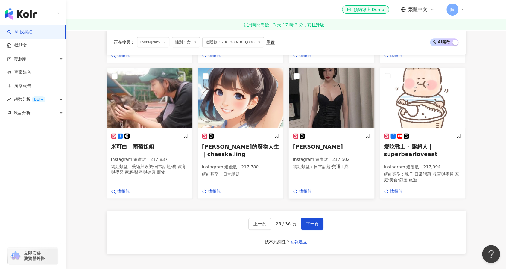
scroll to position [485, 0]
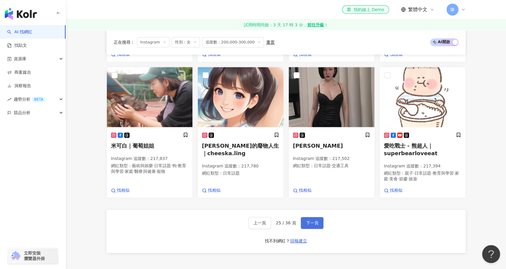
click at [316, 220] on span "下一頁" at bounding box center [312, 222] width 13 height 5
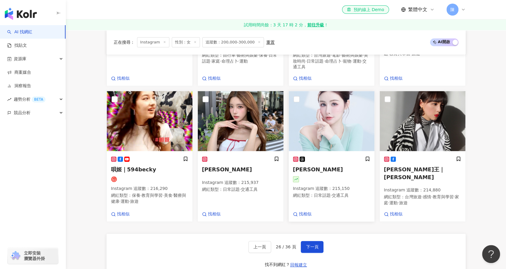
scroll to position [469, 0]
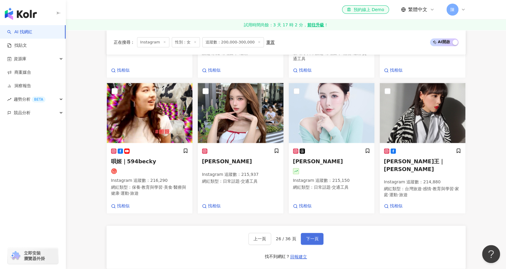
click at [309, 232] on button "下一頁" at bounding box center [312, 238] width 23 height 12
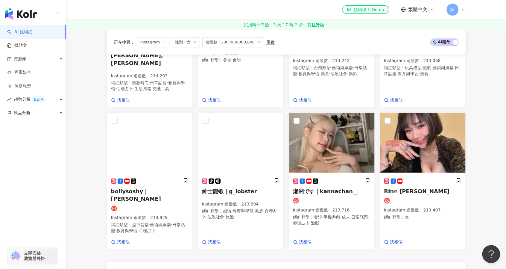
scroll to position [436, 0]
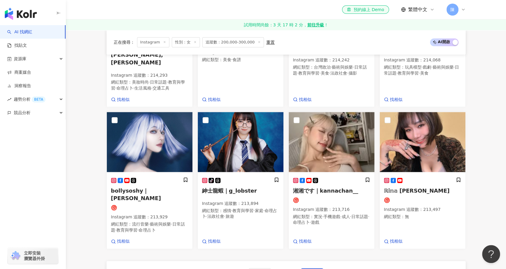
click at [316, 268] on span "下一頁" at bounding box center [312, 273] width 13 height 5
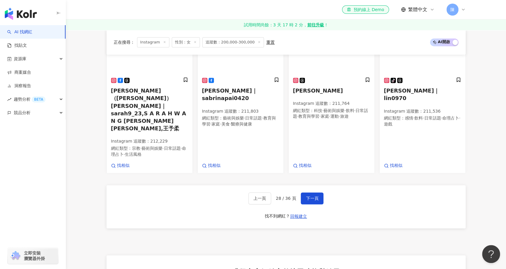
scroll to position [541, 0]
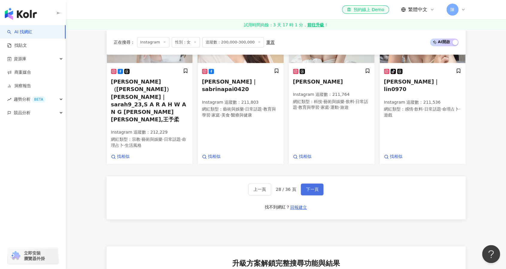
click at [316, 187] on span "下一頁" at bounding box center [312, 189] width 13 height 5
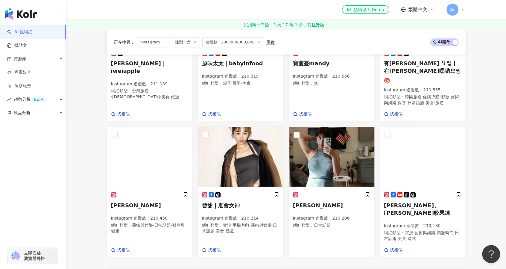
scroll to position [424, 0]
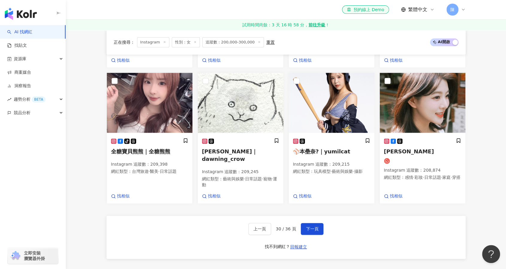
scroll to position [455, 0]
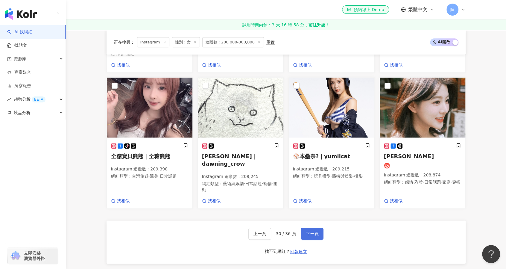
click at [315, 231] on span "下一頁" at bounding box center [312, 233] width 13 height 5
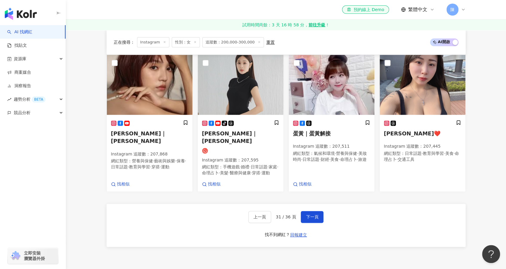
scroll to position [501, 0]
click at [315, 214] on span "下一頁" at bounding box center [312, 216] width 13 height 5
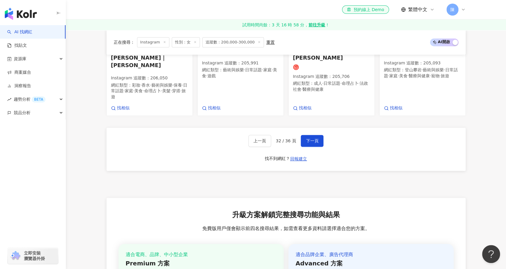
scroll to position [582, 0]
click at [319, 135] on button "下一頁" at bounding box center [312, 141] width 23 height 12
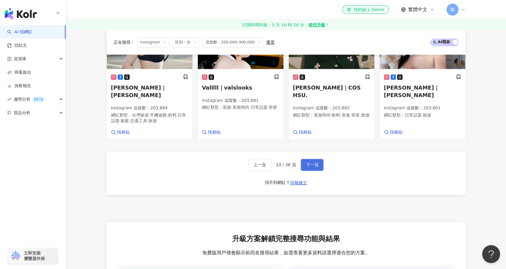
scroll to position [569, 0]
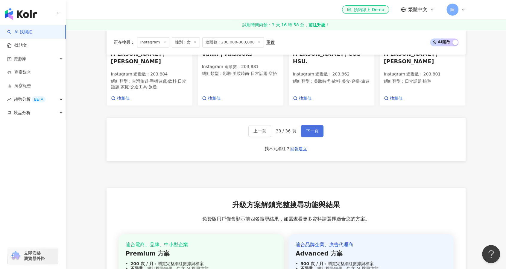
click at [319, 125] on button "下一頁" at bounding box center [312, 131] width 23 height 12
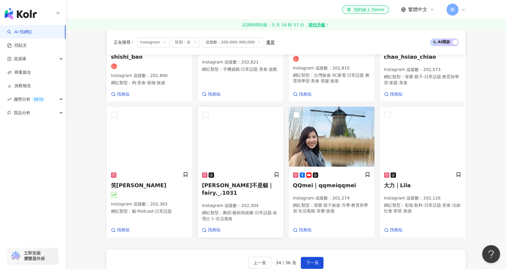
scroll to position [426, 0]
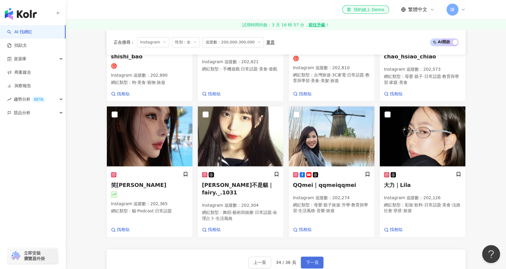
click at [315, 260] on span "下一頁" at bounding box center [312, 262] width 13 height 5
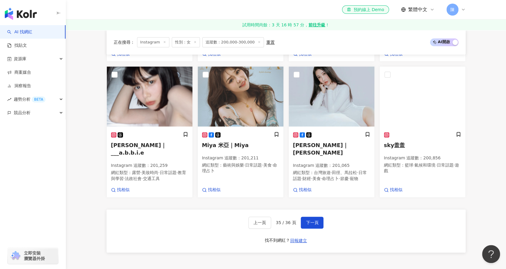
scroll to position [481, 0]
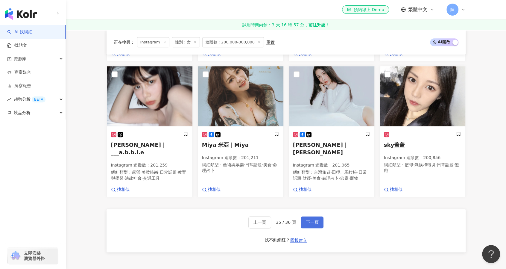
click at [317, 216] on button "下一頁" at bounding box center [312, 222] width 23 height 12
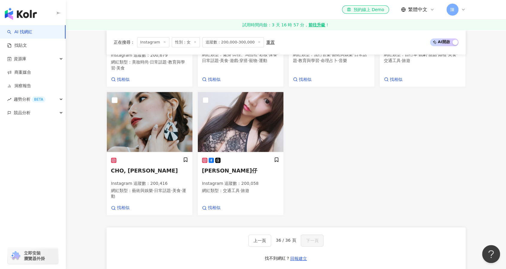
scroll to position [305, 0]
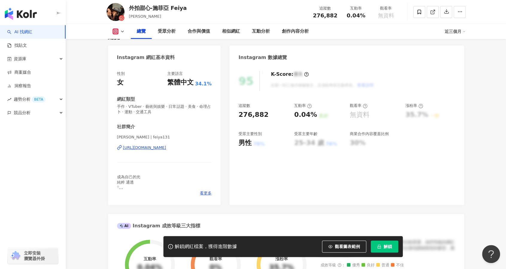
scroll to position [49, 0]
click at [166, 146] on div "https://www.instagram.com/feiya131/" at bounding box center [144, 146] width 43 height 5
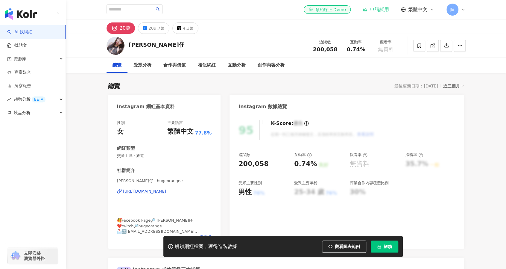
click at [166, 192] on div "https://www.instagram.com/hugeorangee/" at bounding box center [144, 190] width 43 height 5
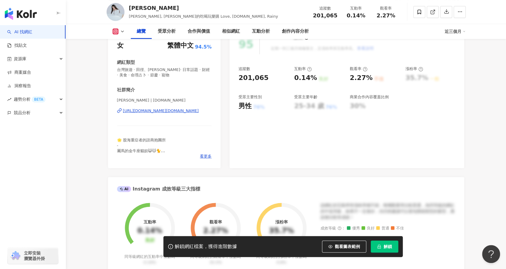
scroll to position [86, 0]
click at [170, 112] on div "https://www.instagram.com/rainy.tw/" at bounding box center [161, 110] width 76 height 5
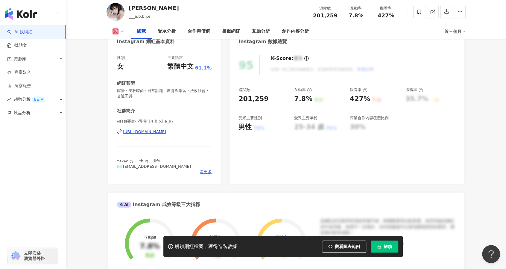
scroll to position [65, 0]
click at [166, 132] on div "https://www.instagram.com/a.b.b.i.e_97/" at bounding box center [144, 131] width 43 height 5
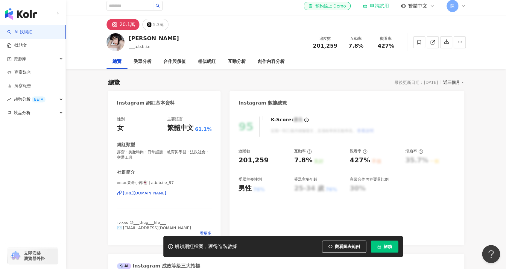
scroll to position [0, 0]
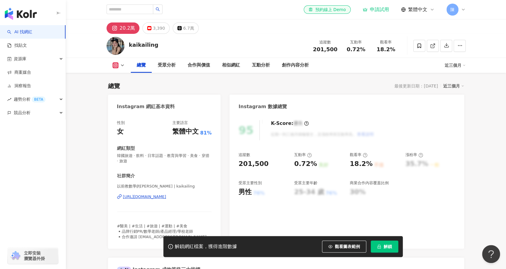
scroll to position [52, 0]
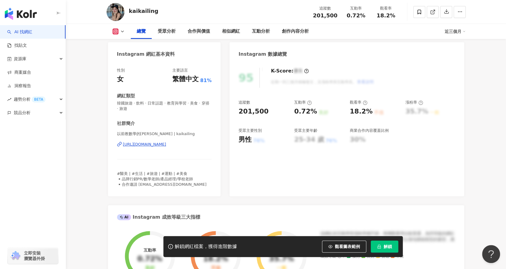
drag, startPoint x: 167, startPoint y: 147, endPoint x: 176, endPoint y: 140, distance: 12.0
click at [176, 140] on div "以前教數學的[PERSON_NAME] | kaikailing [URL][DOMAIN_NAME]" at bounding box center [164, 148] width 95 height 35
click at [166, 142] on div "[URL][DOMAIN_NAME]" at bounding box center [144, 143] width 43 height 5
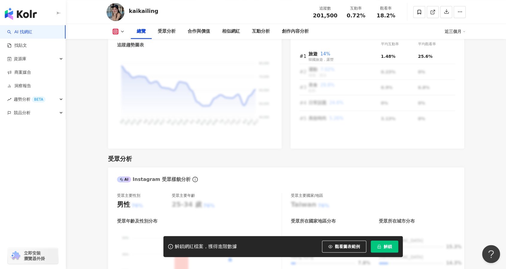
scroll to position [412, 0]
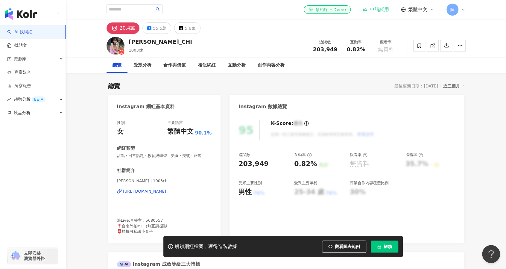
click at [166, 192] on div "[URL][DOMAIN_NAME]" at bounding box center [144, 190] width 43 height 5
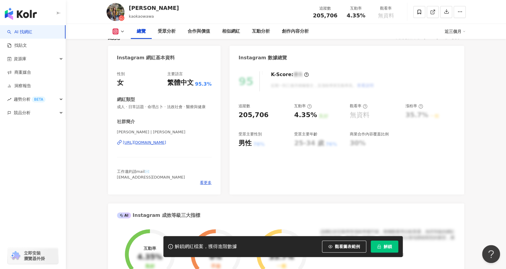
scroll to position [49, 0]
click at [166, 145] on div "https://www.instagram.com/kaokaowawa/" at bounding box center [144, 141] width 43 height 5
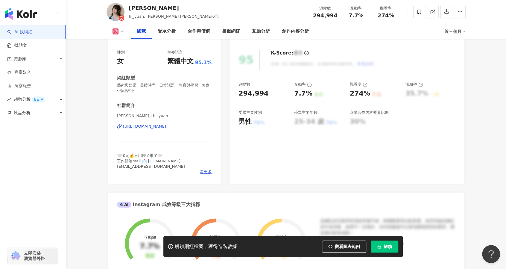
scroll to position [81, 0]
click at [166, 127] on div "[URL][DOMAIN_NAME]" at bounding box center [144, 126] width 43 height 5
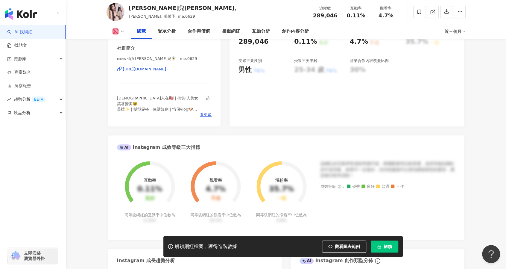
scroll to position [127, 0]
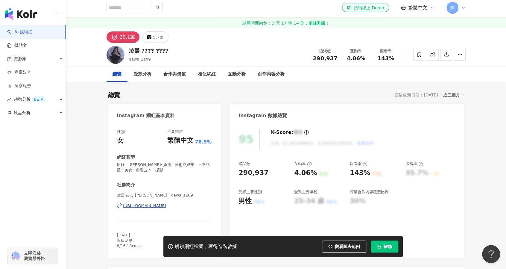
scroll to position [1, 0]
click at [115, 52] on img at bounding box center [115, 55] width 18 height 18
click at [153, 204] on div "[URL][DOMAIN_NAME]" at bounding box center [144, 205] width 43 height 5
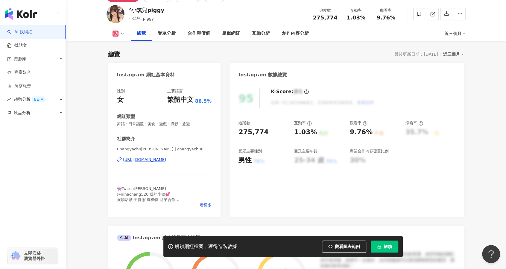
scroll to position [42, 0]
click at [166, 159] on div "https://www.instagram.com/changyachuu/" at bounding box center [144, 159] width 43 height 5
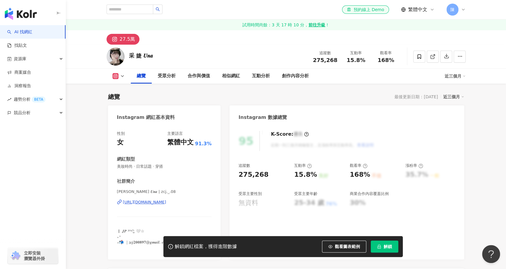
scroll to position [48, 0]
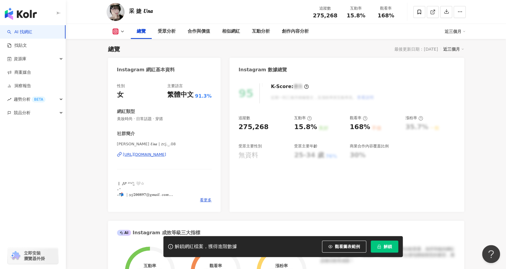
click at [166, 155] on div "https://www.instagram.com/zcj._.08/" at bounding box center [144, 154] width 43 height 5
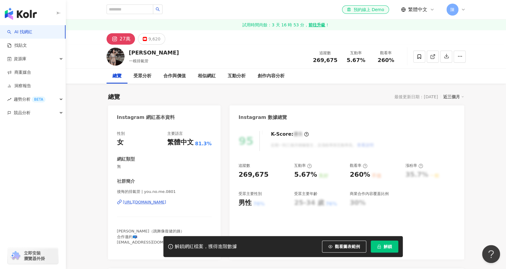
click at [166, 201] on div "https://www.instagram.com/you.no.me.0801/" at bounding box center [144, 201] width 43 height 5
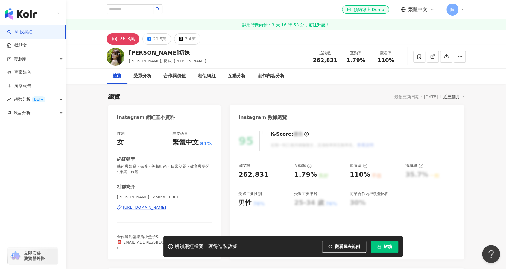
click at [146, 206] on div "https://www.instagram.com/donna__0301/" at bounding box center [144, 207] width 43 height 5
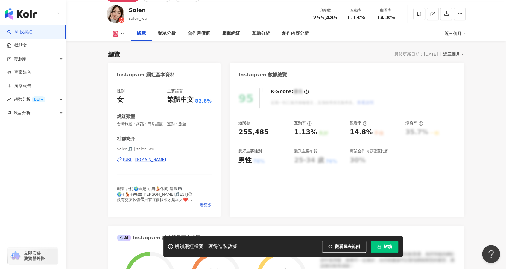
scroll to position [43, 0]
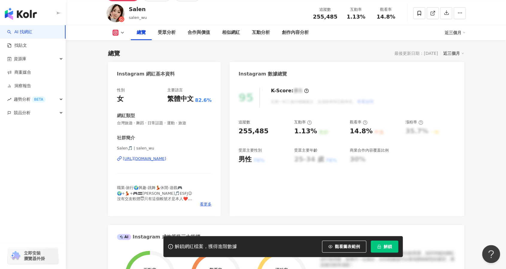
click at [166, 157] on div "https://www.instagram.com/salen_wu/" at bounding box center [144, 158] width 43 height 5
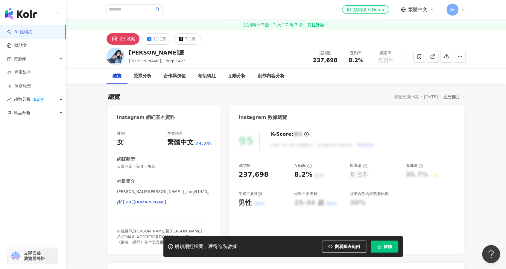
click at [166, 200] on div "[URL][DOMAIN_NAME]" at bounding box center [144, 201] width 43 height 5
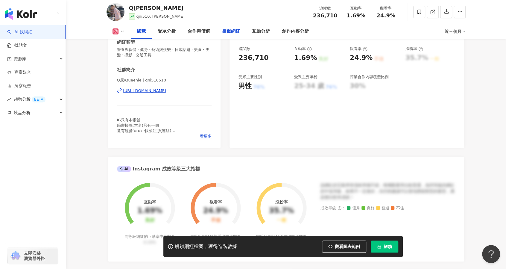
scroll to position [117, 0]
click at [166, 92] on div "https://www.instagram.com/qni510510/" at bounding box center [144, 90] width 43 height 5
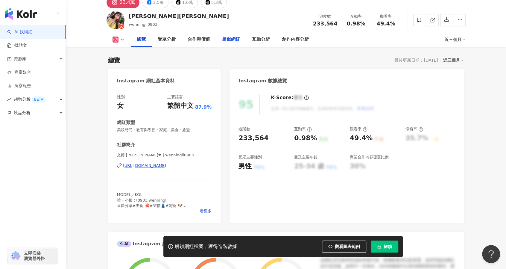
scroll to position [37, 0]
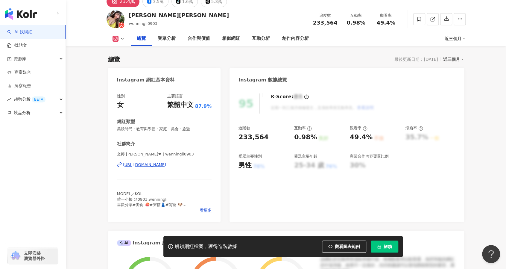
click at [166, 164] on div "https://www.instagram.com/wenningli0903/" at bounding box center [144, 164] width 43 height 5
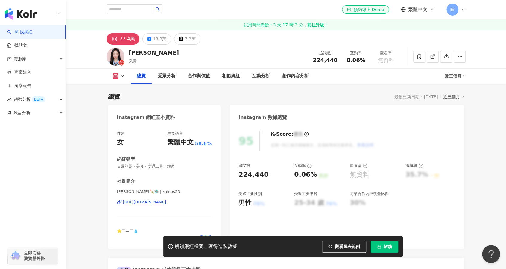
scroll to position [49, 0]
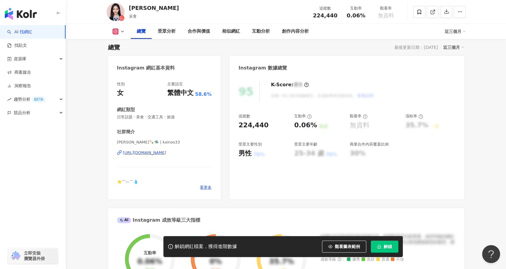
click at [166, 152] on div "[URL][DOMAIN_NAME]" at bounding box center [144, 152] width 43 height 5
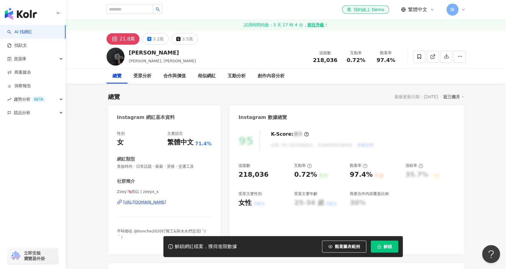
click at [160, 201] on div "https://www.instagram.com/zoeyx_x/" at bounding box center [144, 201] width 43 height 5
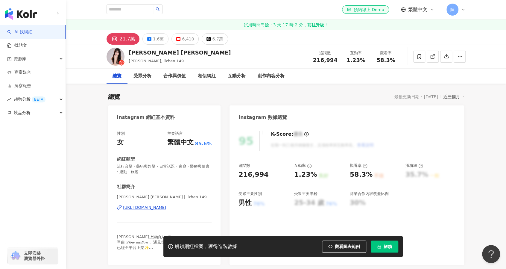
click at [166, 207] on div "[URL][DOMAIN_NAME]" at bounding box center [144, 207] width 43 height 5
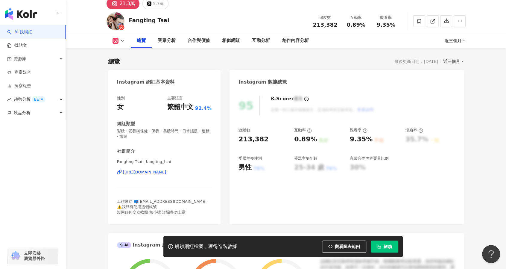
scroll to position [29, 0]
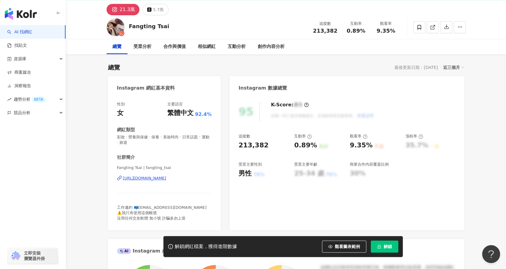
click at [166, 179] on div "https://www.instagram.com/fangting_tsai/" at bounding box center [144, 177] width 43 height 5
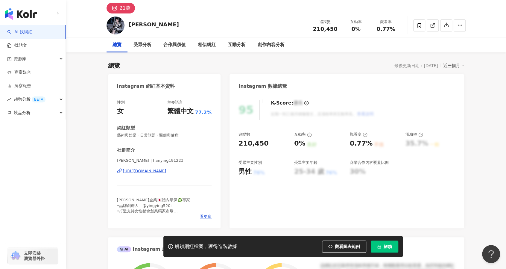
click at [166, 171] on div "https://www.instagram.com/hanying191223/" at bounding box center [144, 170] width 43 height 5
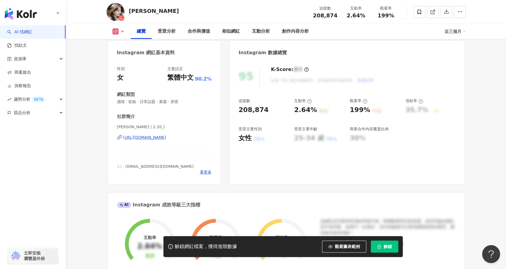
scroll to position [65, 0]
click at [166, 136] on div "https://www.instagram.com/2.20_l/" at bounding box center [144, 136] width 43 height 5
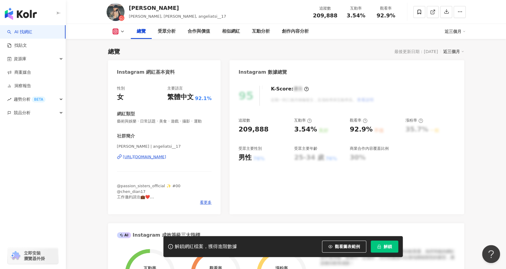
scroll to position [45, 0]
click at [166, 156] on div "[URL][DOMAIN_NAME]" at bounding box center [144, 157] width 43 height 5
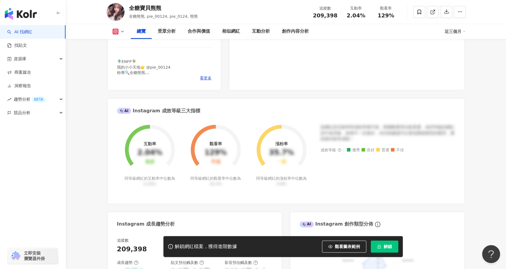
scroll to position [154, 0]
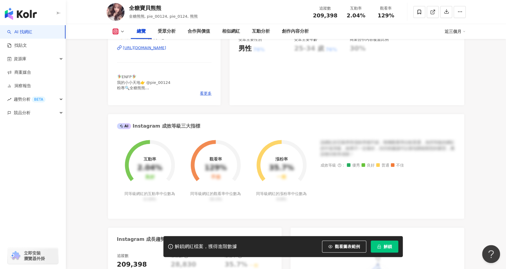
click at [166, 46] on div "[URL][DOMAIN_NAME]" at bounding box center [144, 47] width 43 height 5
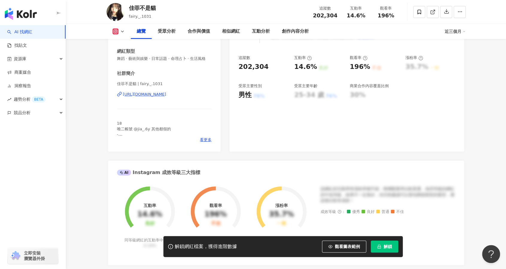
scroll to position [106, 0]
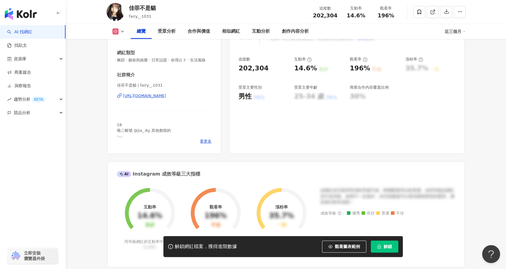
click at [166, 98] on div "https://www.instagram.com/fairy._.1031/" at bounding box center [144, 95] width 43 height 5
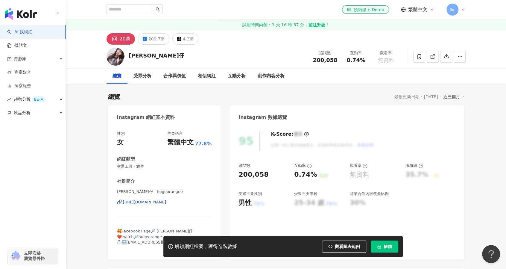
scroll to position [27, 0]
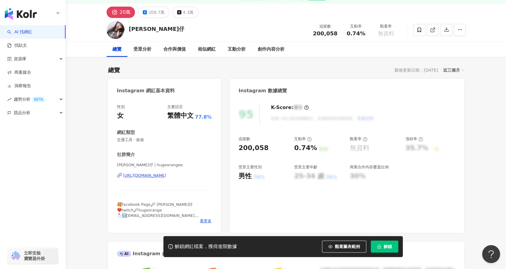
click at [166, 175] on div "[URL][DOMAIN_NAME]" at bounding box center [144, 175] width 43 height 5
